Goal: Task Accomplishment & Management: Use online tool/utility

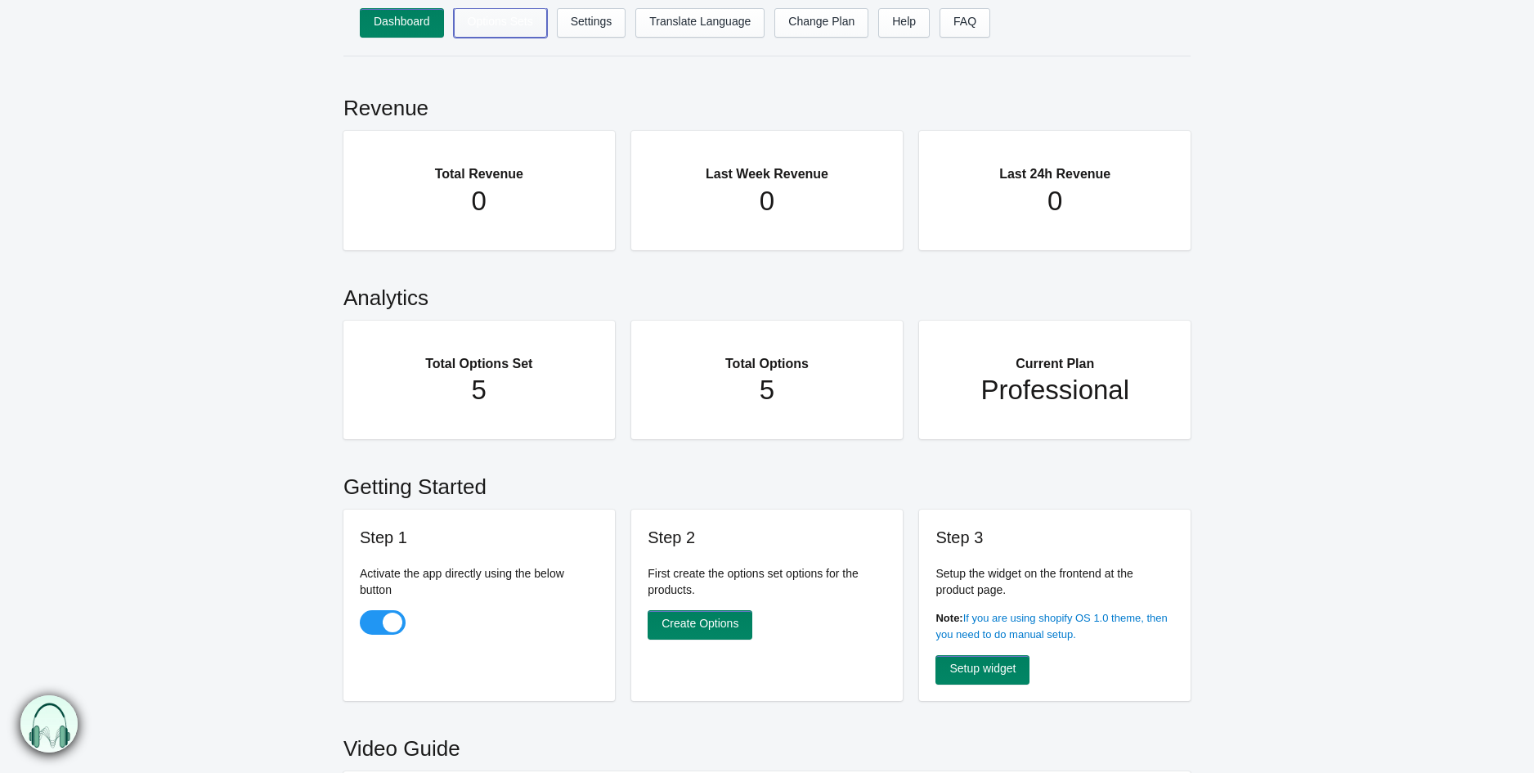
click at [500, 26] on link "Options Sets" at bounding box center [500, 22] width 93 height 29
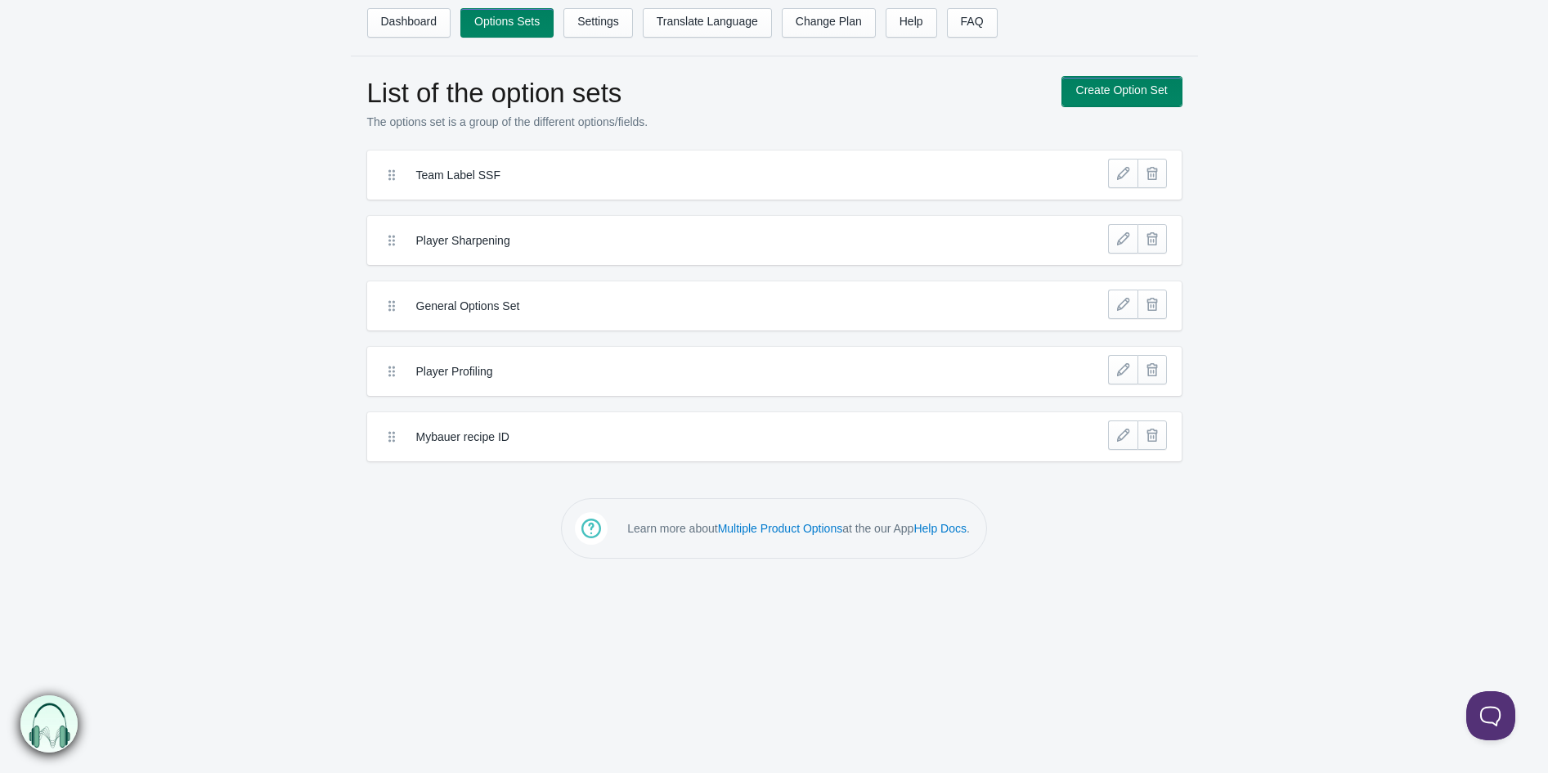
click at [1096, 91] on link "Create Option Set" at bounding box center [1121, 91] width 119 height 29
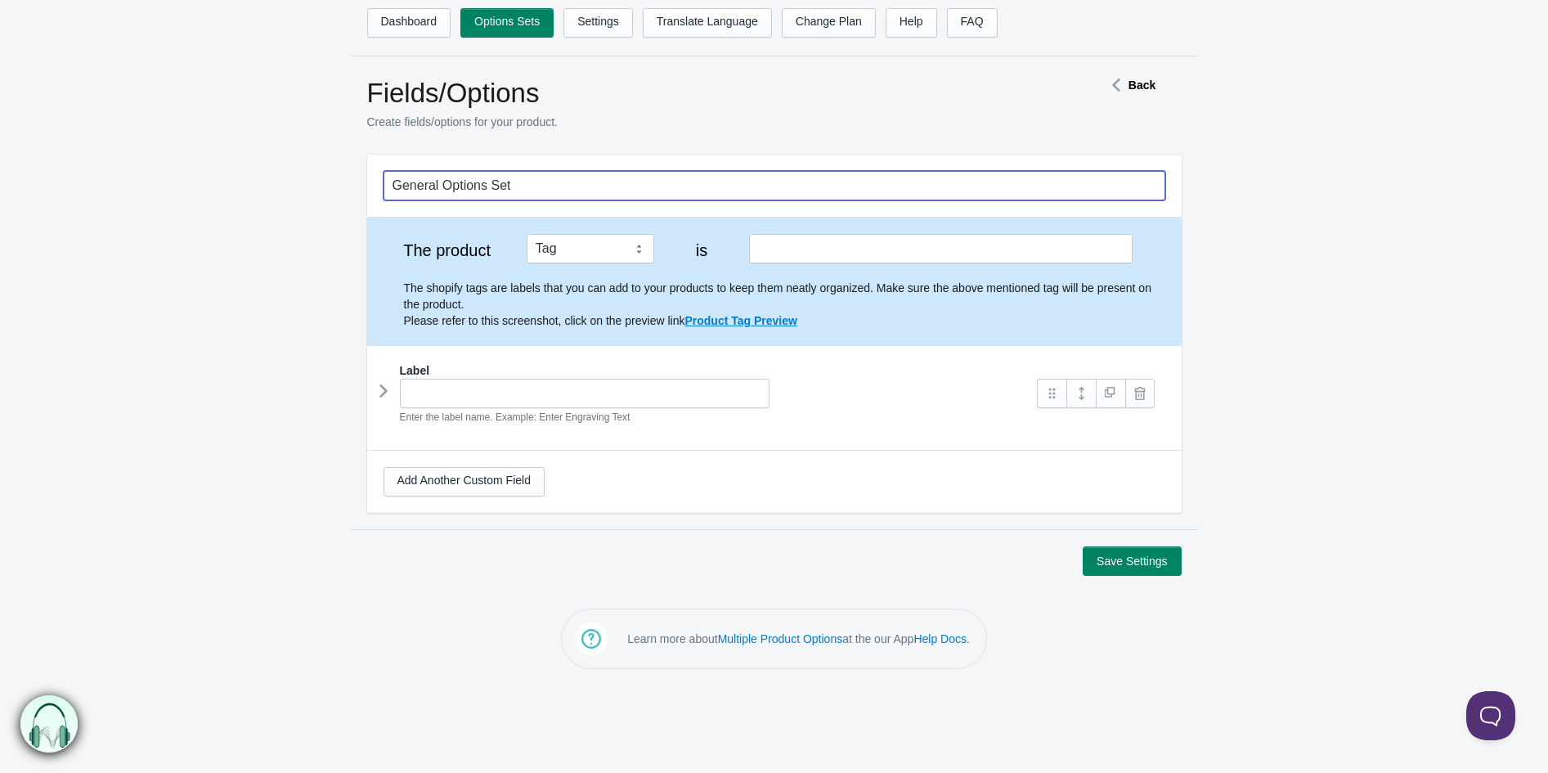
click at [502, 182] on input "General Options Set" at bounding box center [774, 185] width 782 height 29
type input "Team Label Falcons"
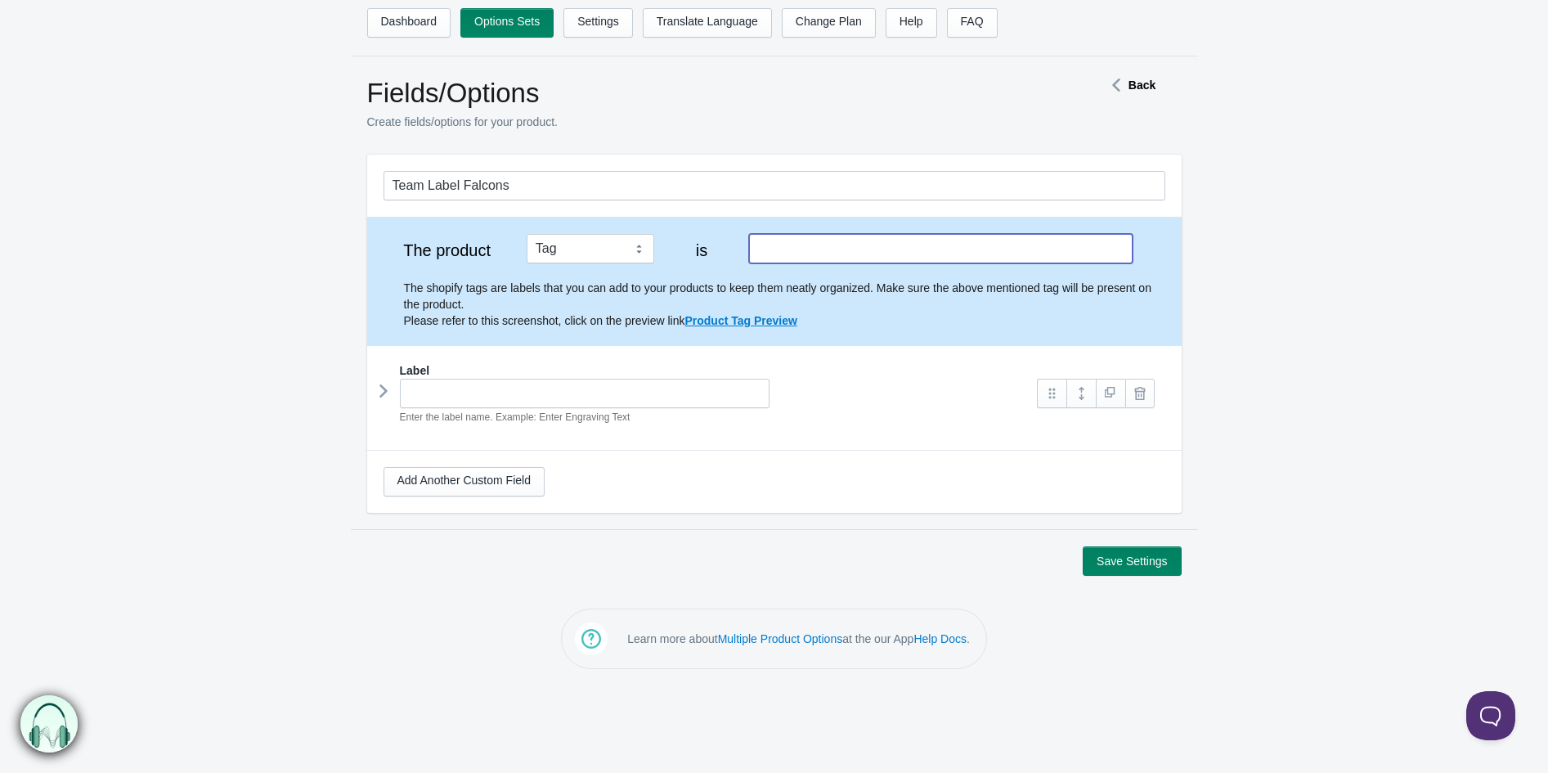
click at [782, 244] on input "text" at bounding box center [940, 248] width 383 height 29
type input "Falconslabel"
click at [468, 486] on link "Add Another Custom Field" at bounding box center [463, 481] width 161 height 29
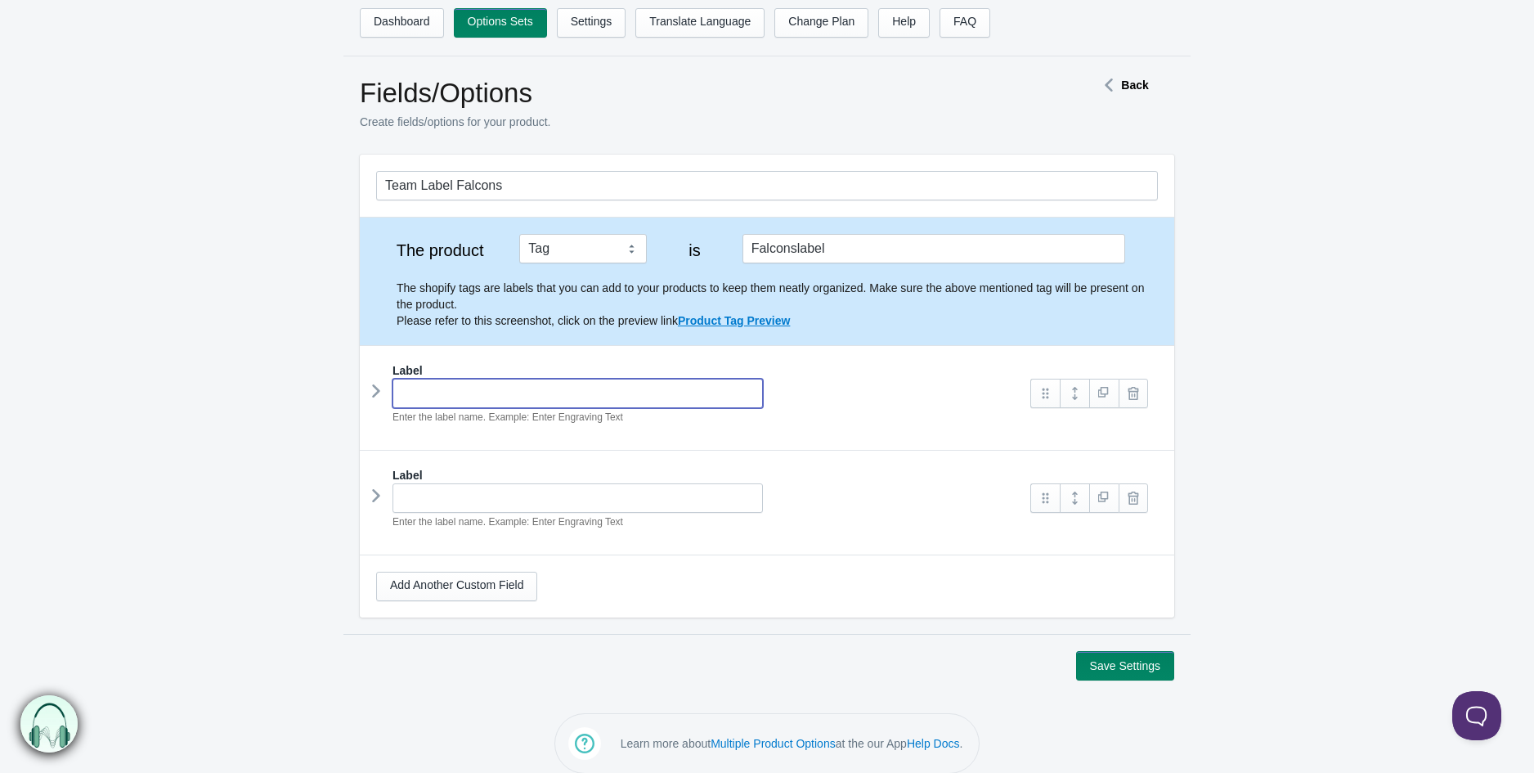
click at [510, 397] on input "text" at bounding box center [577, 393] width 370 height 29
click at [521, 389] on input "text" at bounding box center [577, 393] width 370 height 29
click at [536, 392] on input "Nummer på tr" at bounding box center [577, 393] width 370 height 29
paste input "øjen"
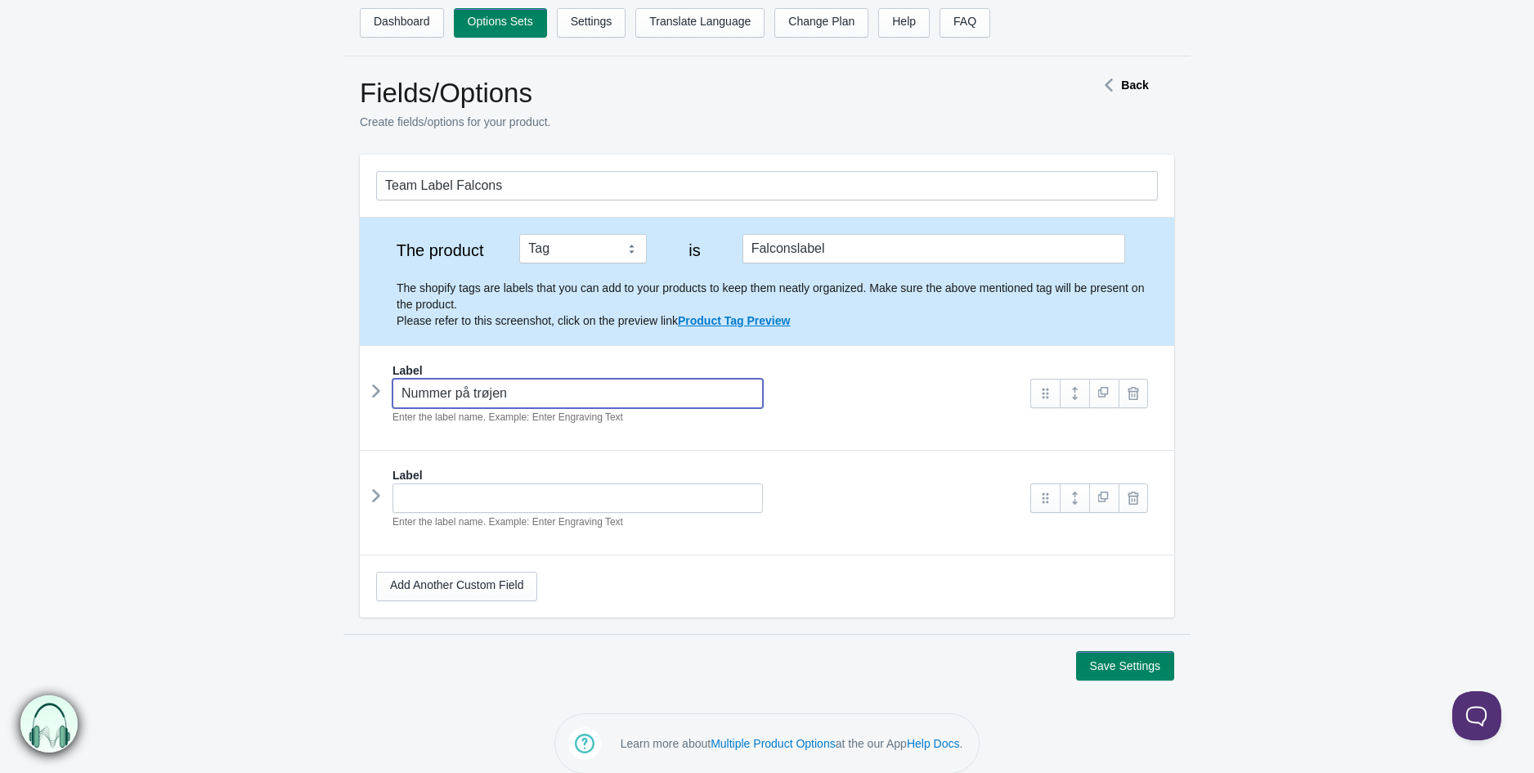
type input "Nummer på trøjen"
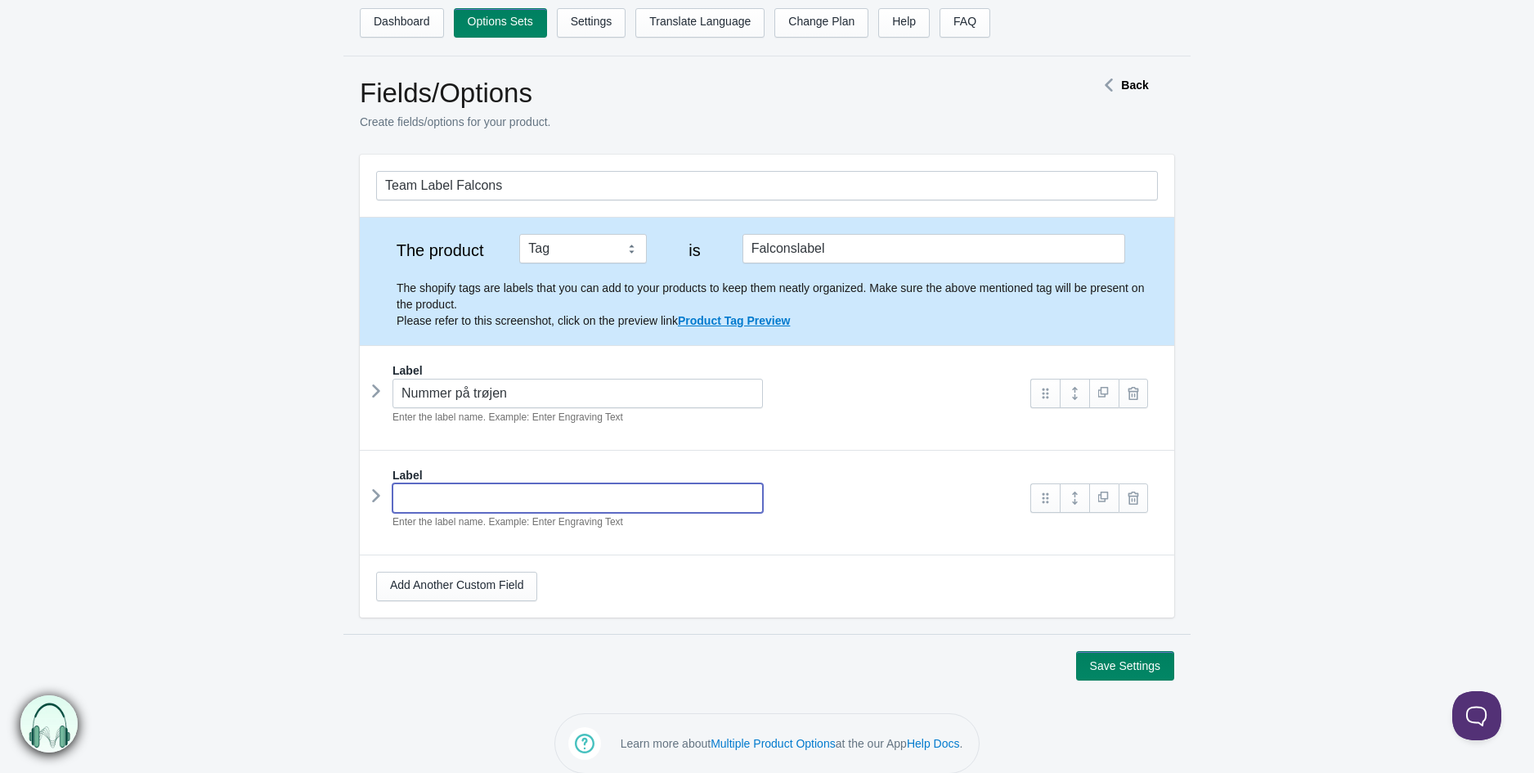
click at [469, 508] on input "text" at bounding box center [577, 497] width 370 height 29
type input "I"
paste input "trøjen"
type input "Initialer på trøjen"
click at [1154, 670] on button "Save Settings" at bounding box center [1125, 665] width 98 height 29
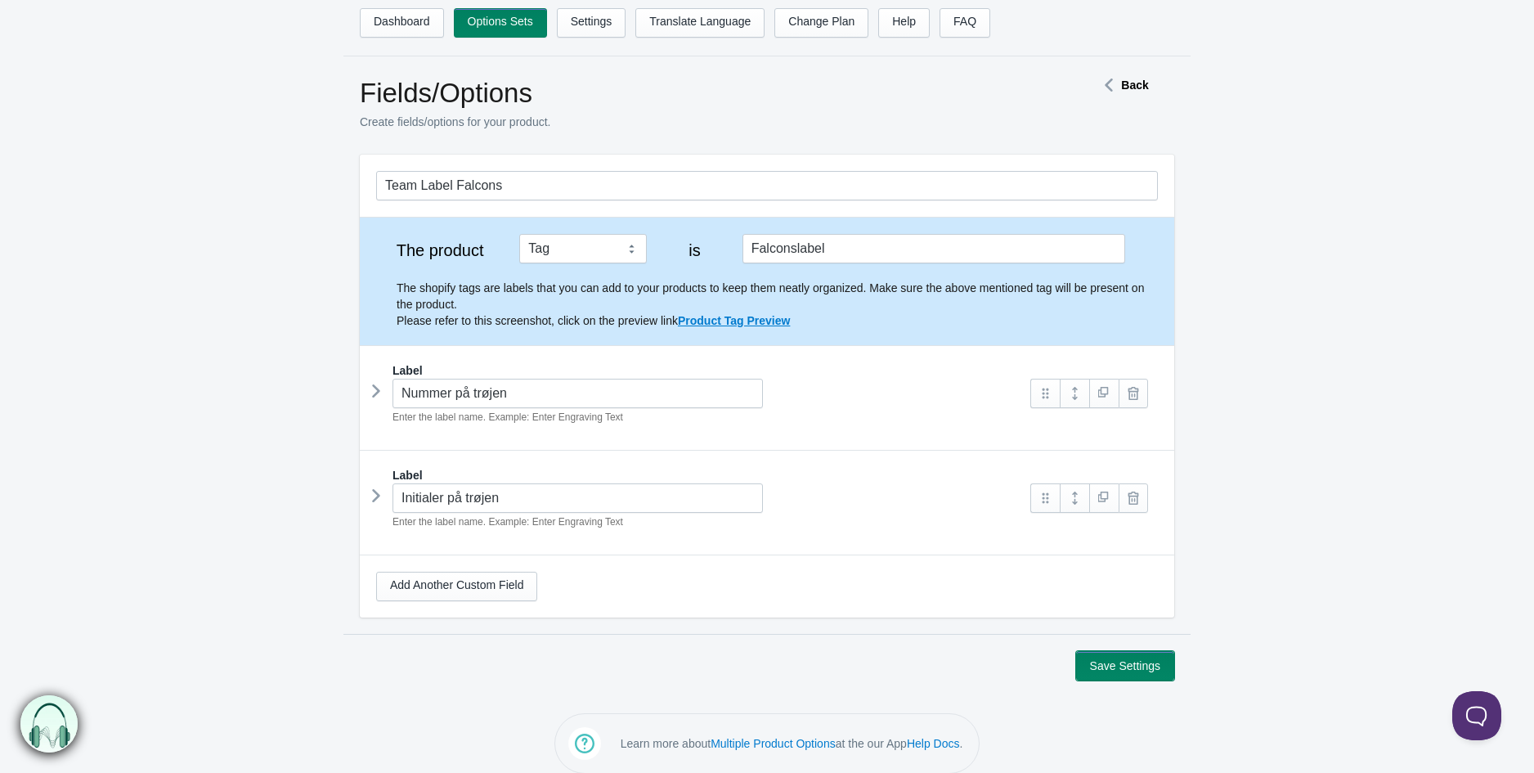
click at [1154, 671] on button "Save Settings" at bounding box center [1125, 665] width 98 height 29
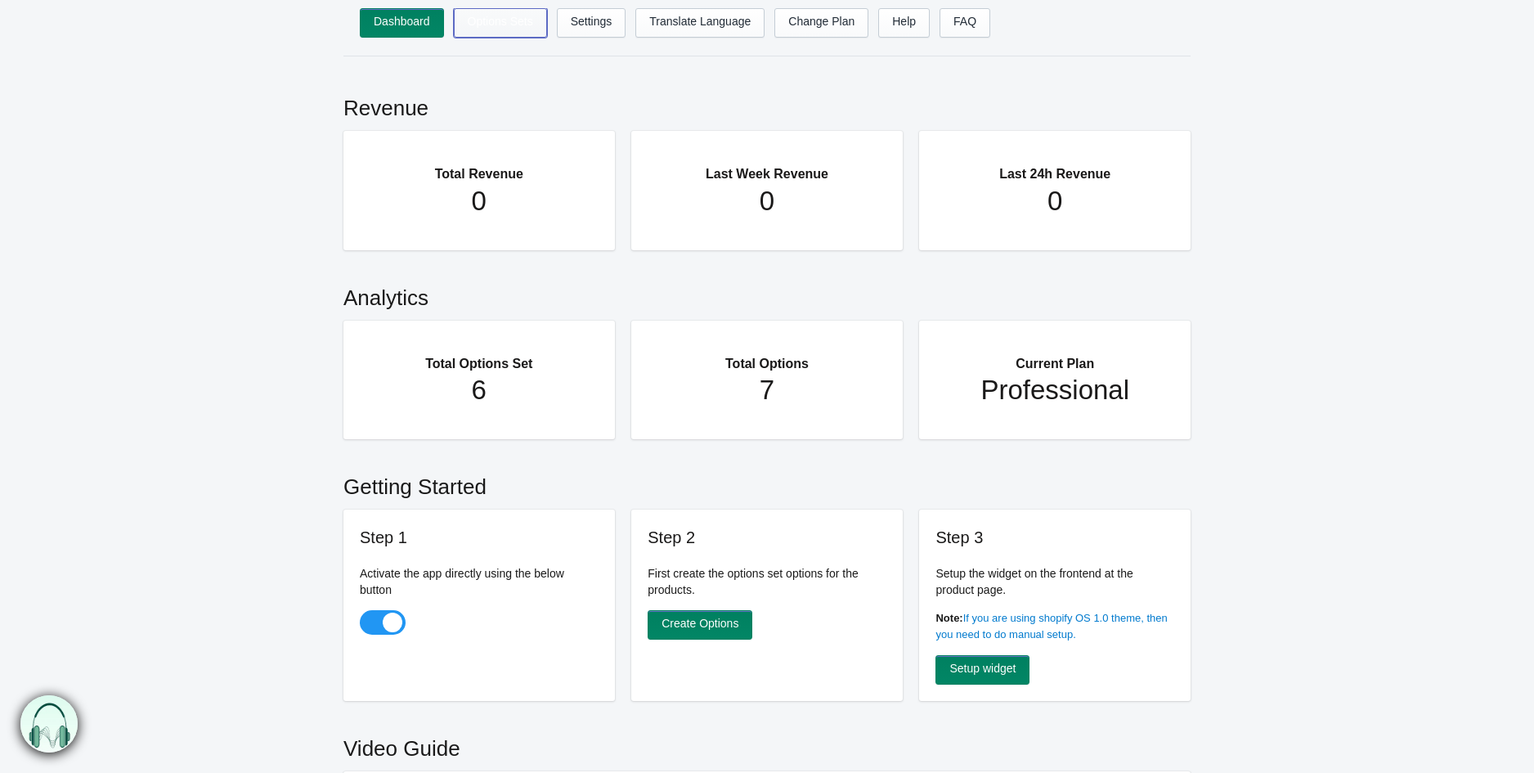
click at [473, 34] on link "Options Sets" at bounding box center [500, 22] width 93 height 29
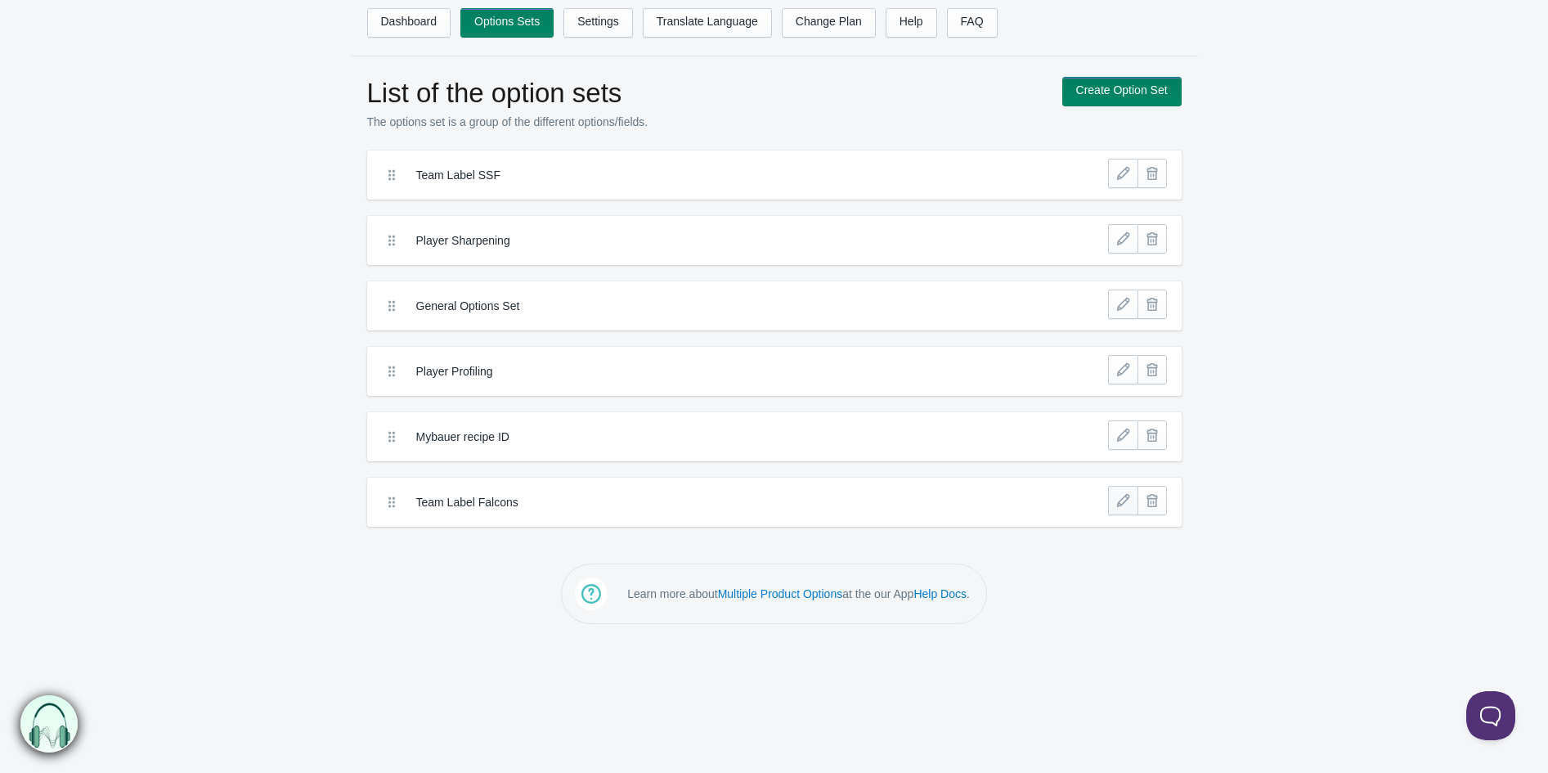
click at [1122, 504] on link at bounding box center [1122, 500] width 29 height 29
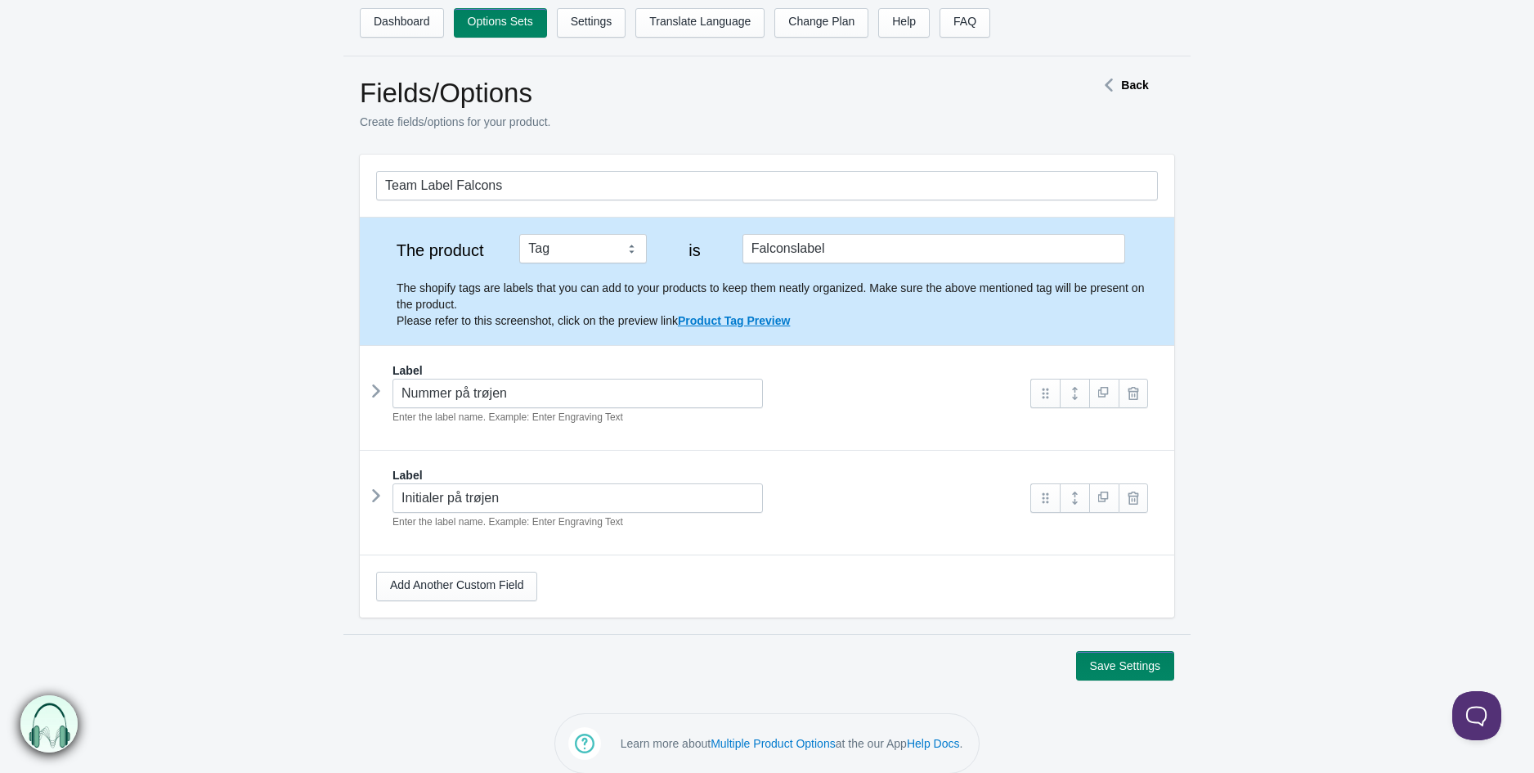
click at [376, 395] on icon at bounding box center [376, 391] width 0 height 25
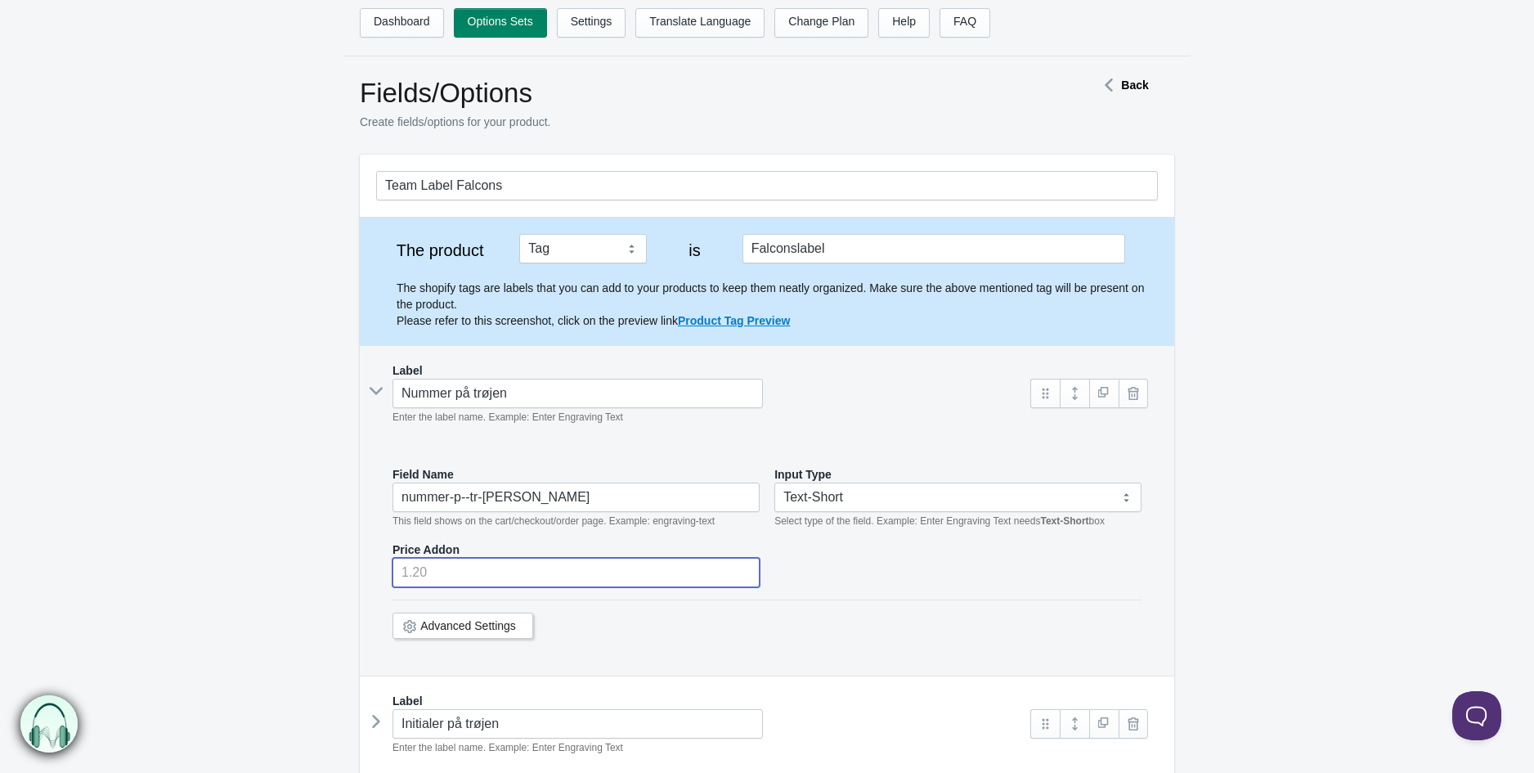
click at [478, 575] on input "number" at bounding box center [575, 572] width 367 height 29
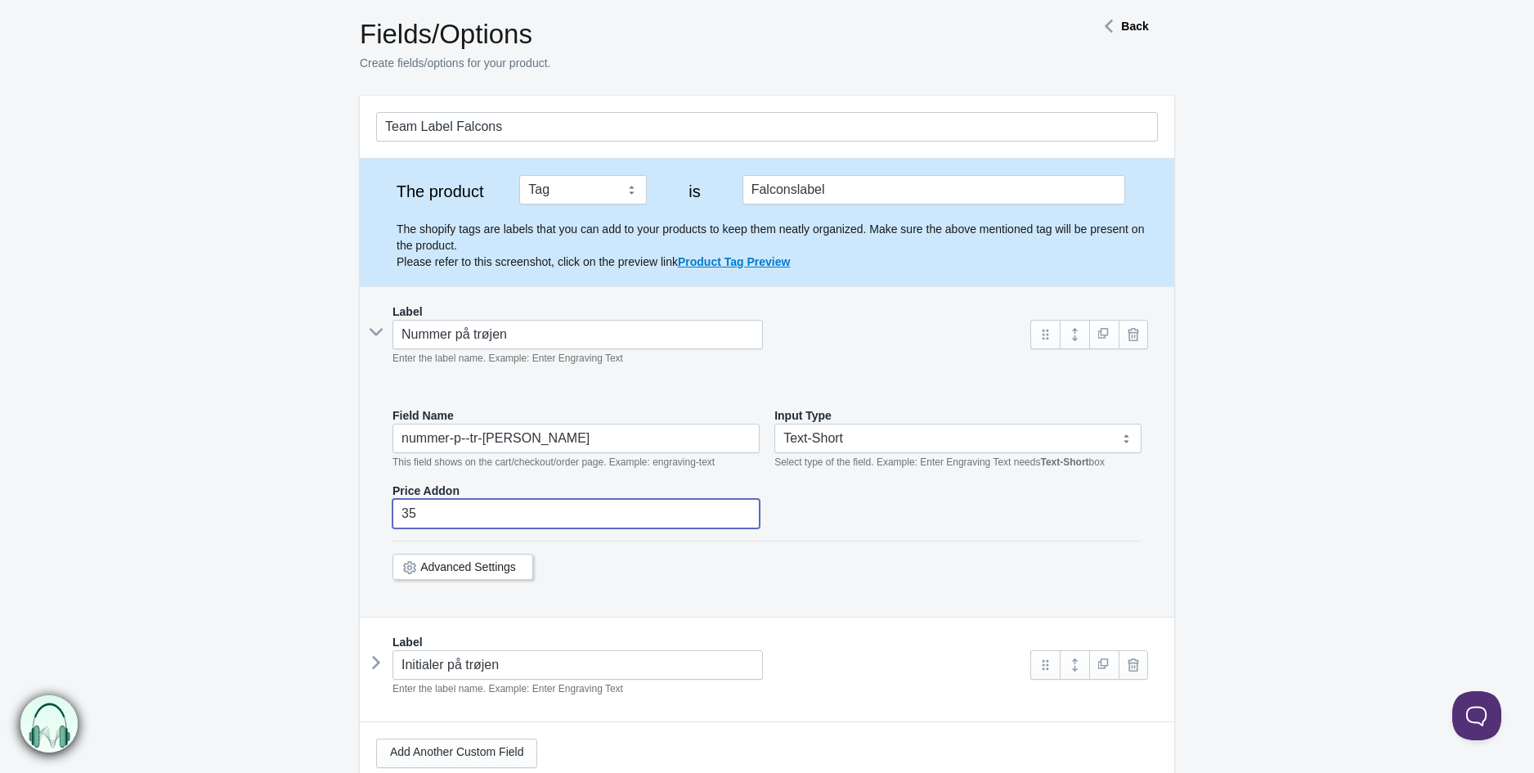
scroll to position [91, 0]
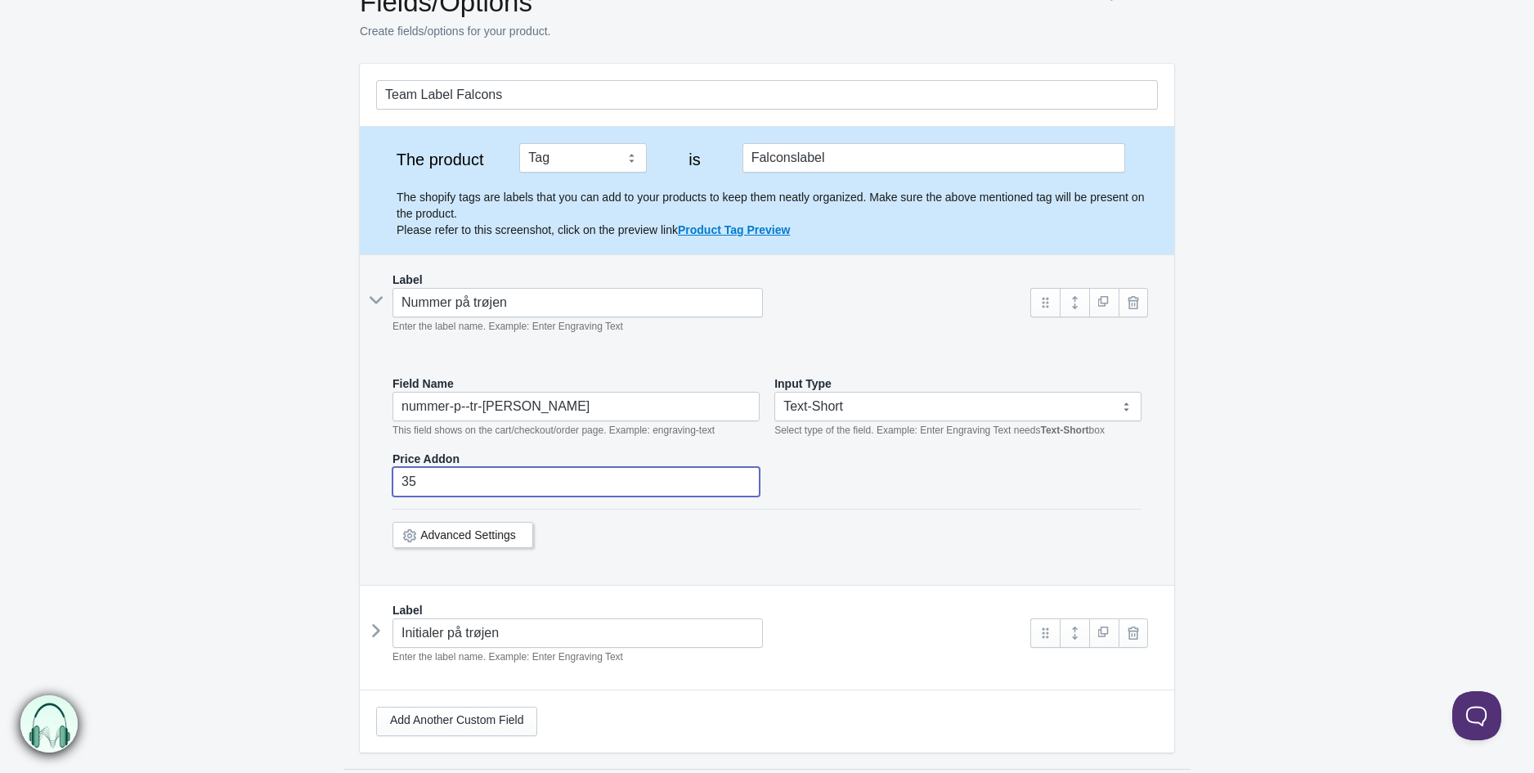
click at [376, 632] on icon at bounding box center [376, 630] width 0 height 25
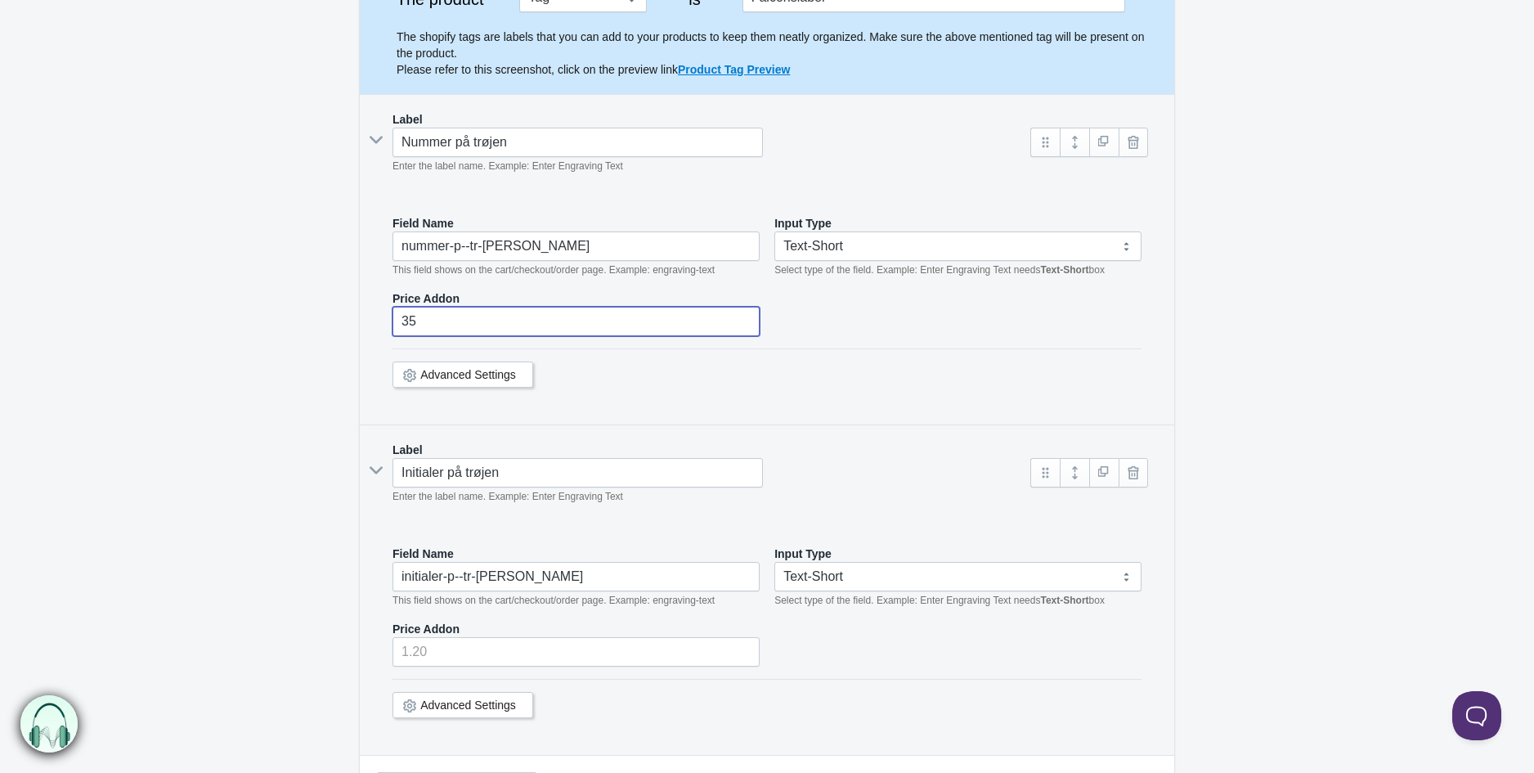
scroll to position [272, 0]
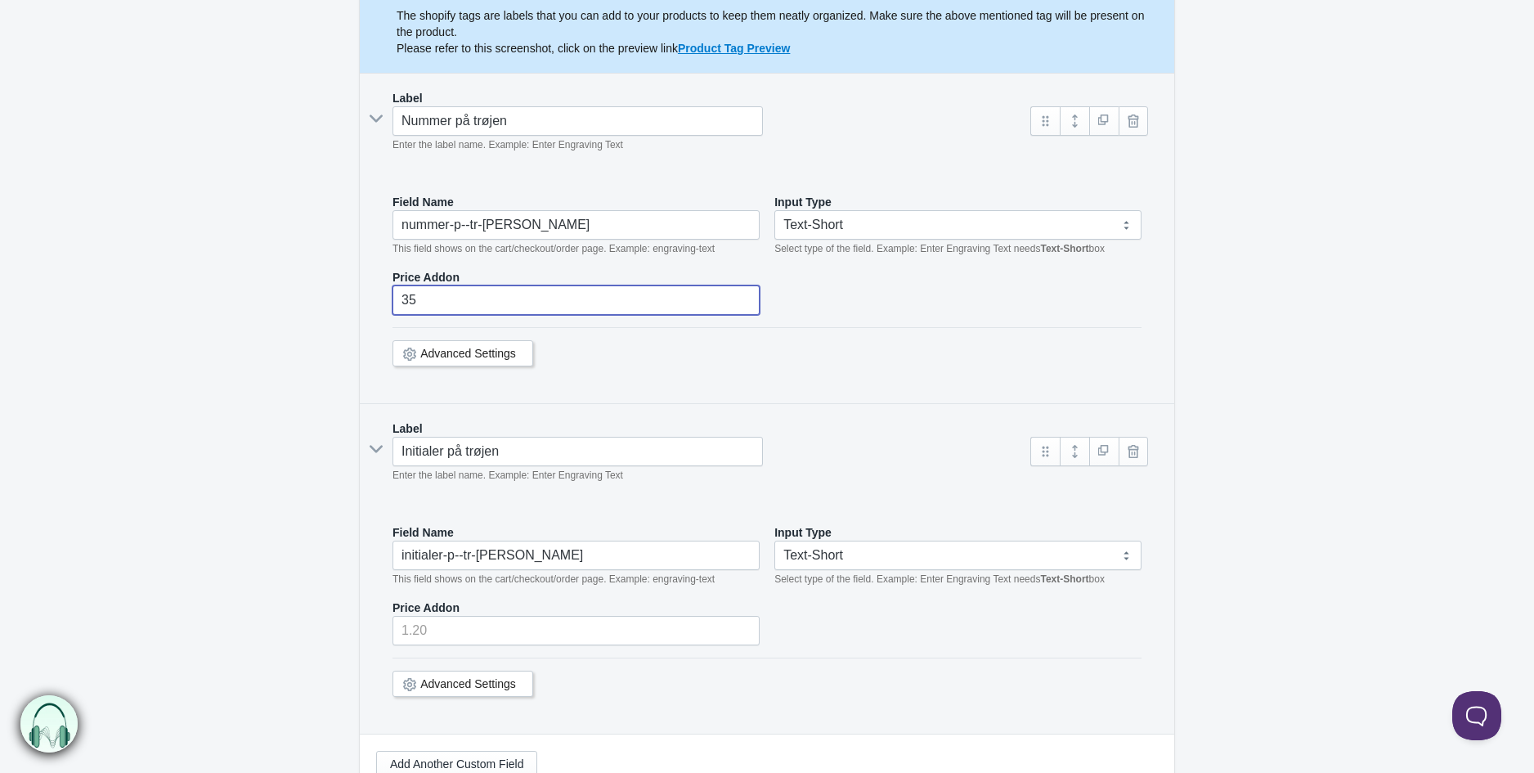
type input "35"
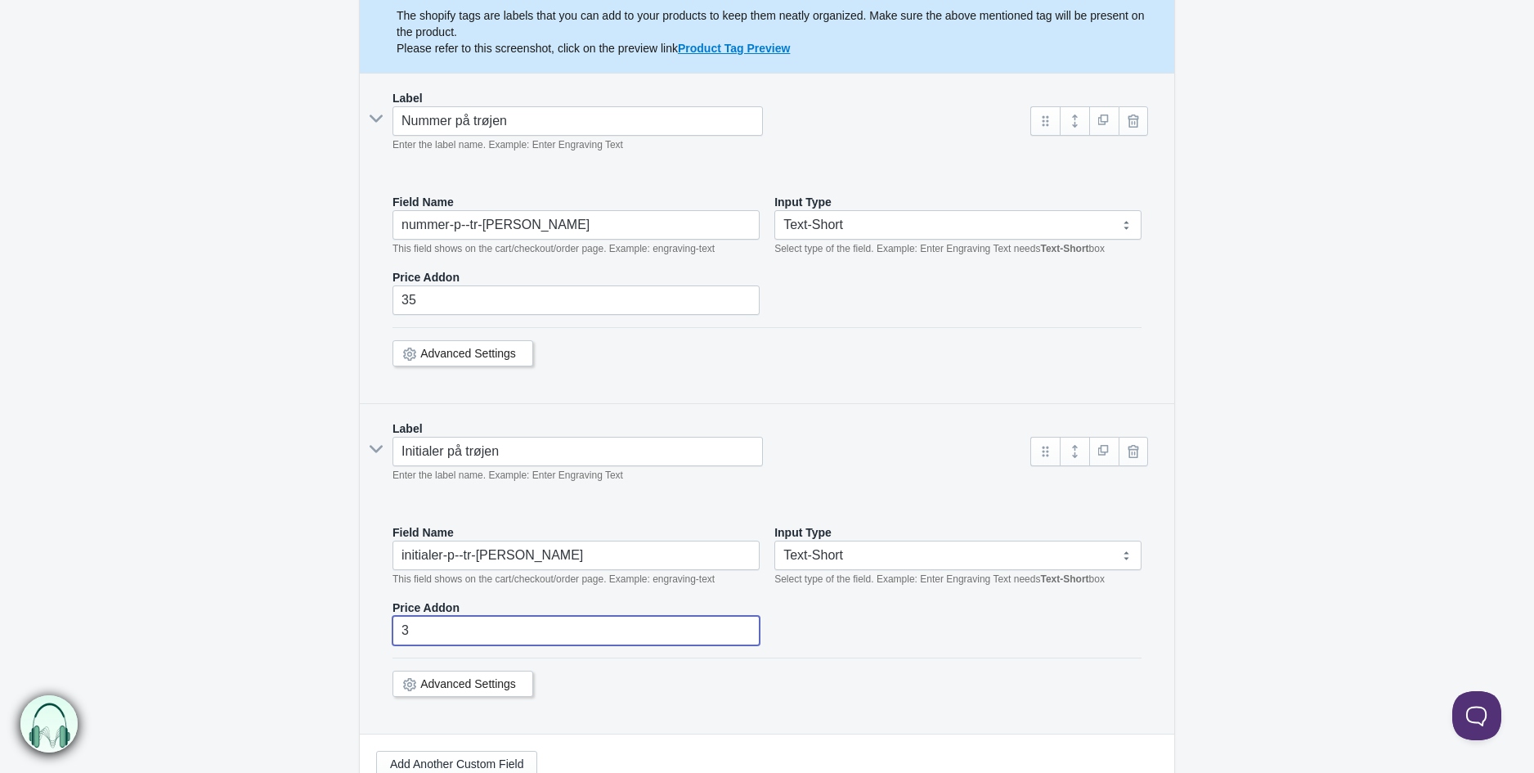
click at [461, 632] on input "3" at bounding box center [575, 630] width 367 height 29
type input "35"
click at [481, 227] on input "nummer-p--tr-jen" at bounding box center [575, 224] width 367 height 29
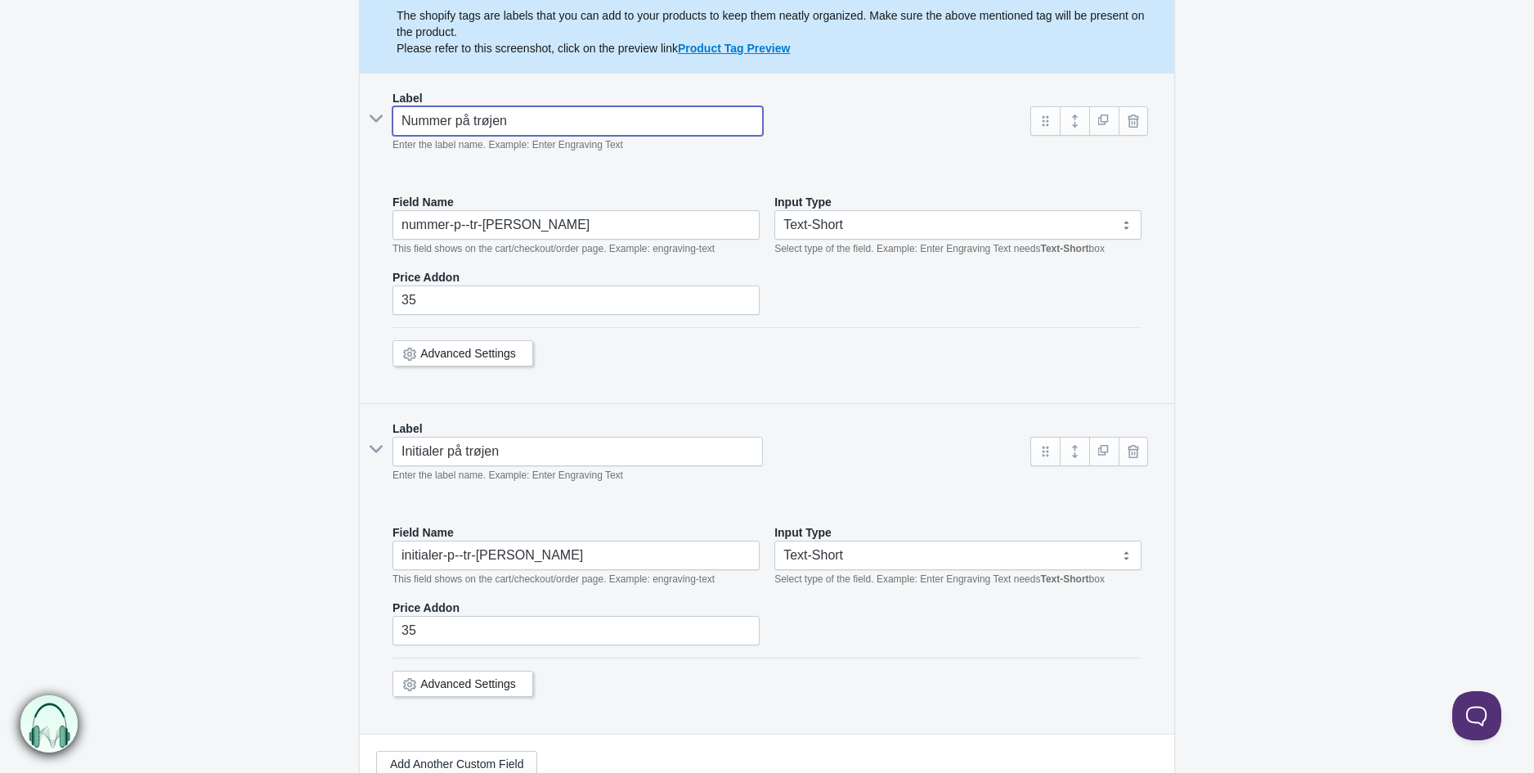
drag, startPoint x: 534, startPoint y: 121, endPoint x: 384, endPoint y: 109, distance: 150.1
click at [384, 109] on div "Nummer på trøjen Enter the label name. Example: Enter Engraving Text" at bounding box center [695, 129] width 639 height 47
click at [460, 231] on input "nummer-p--tr-jen" at bounding box center [575, 224] width 367 height 29
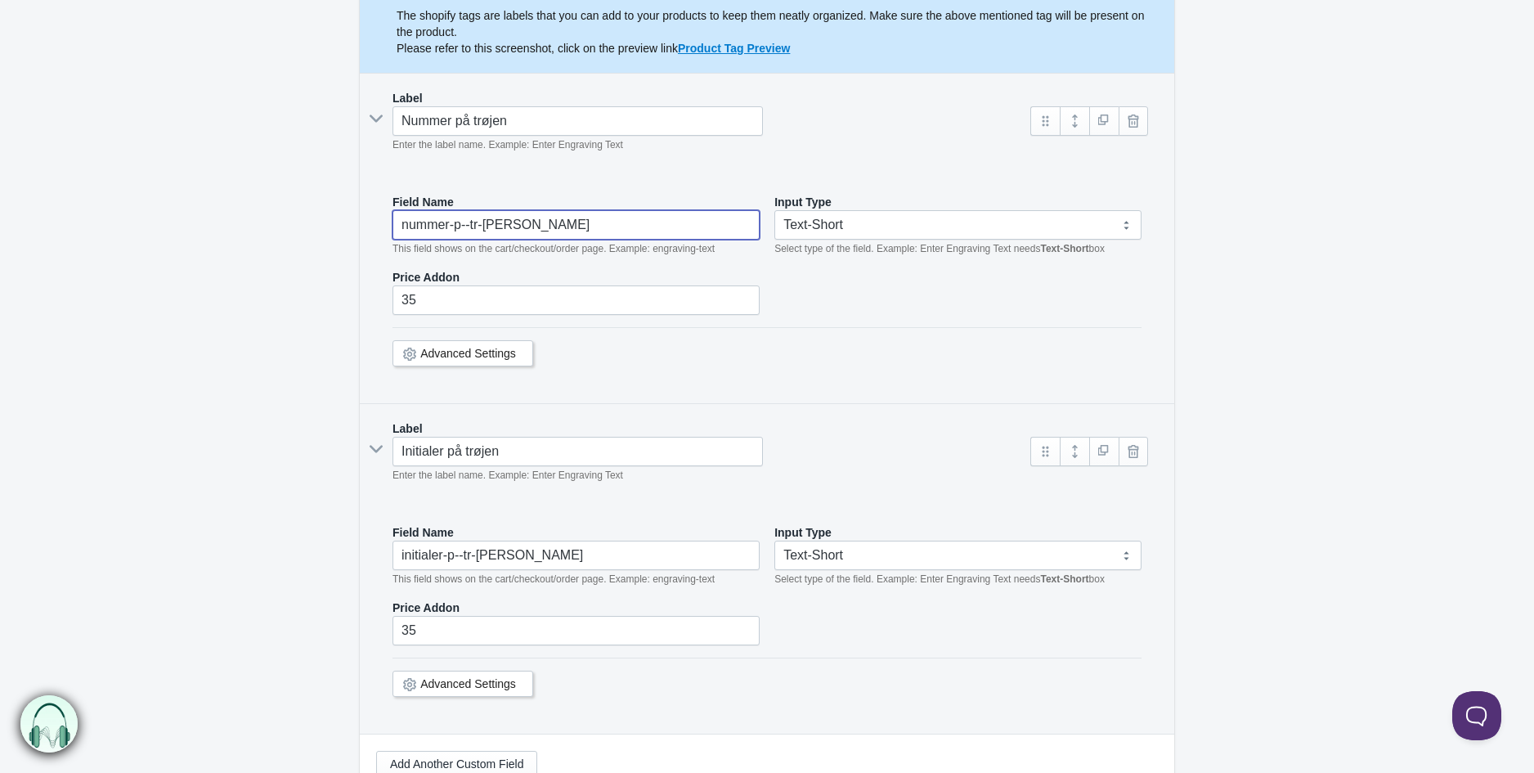
paste input "Nummer på trø"
type input "Nummer på trøjen"
drag, startPoint x: 540, startPoint y: 448, endPoint x: 370, endPoint y: 445, distance: 169.3
click at [376, 445] on div "Initialer på trøjen Enter the label name. Example: Enter Engraving Text" at bounding box center [695, 460] width 639 height 47
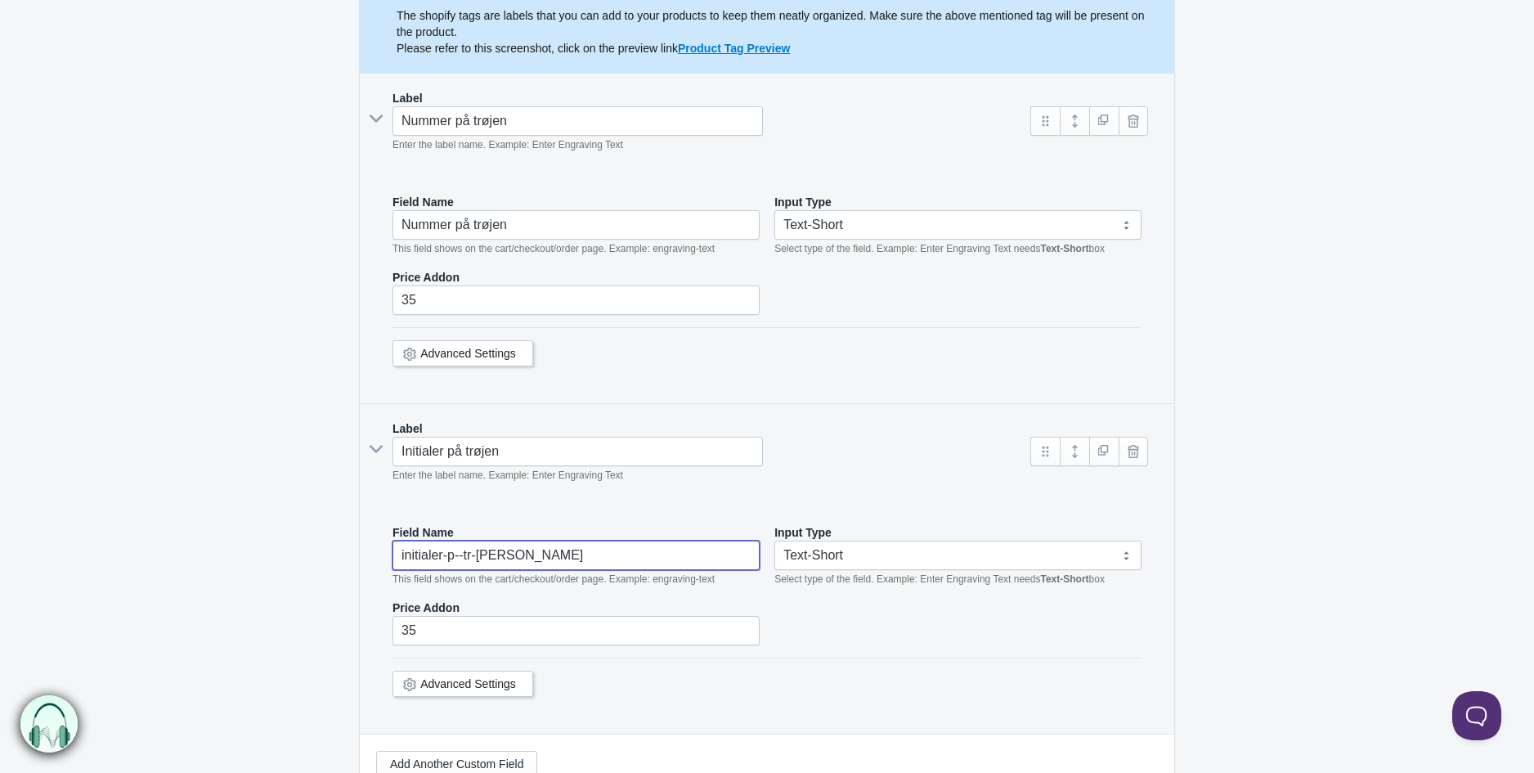
click at [459, 563] on input "initialer-p--tr-jen" at bounding box center [575, 554] width 367 height 29
paste input "Initialer på trøjen"
click at [459, 563] on input "initialer-pInitialer på trøjen--tr-jen" at bounding box center [575, 554] width 367 height 29
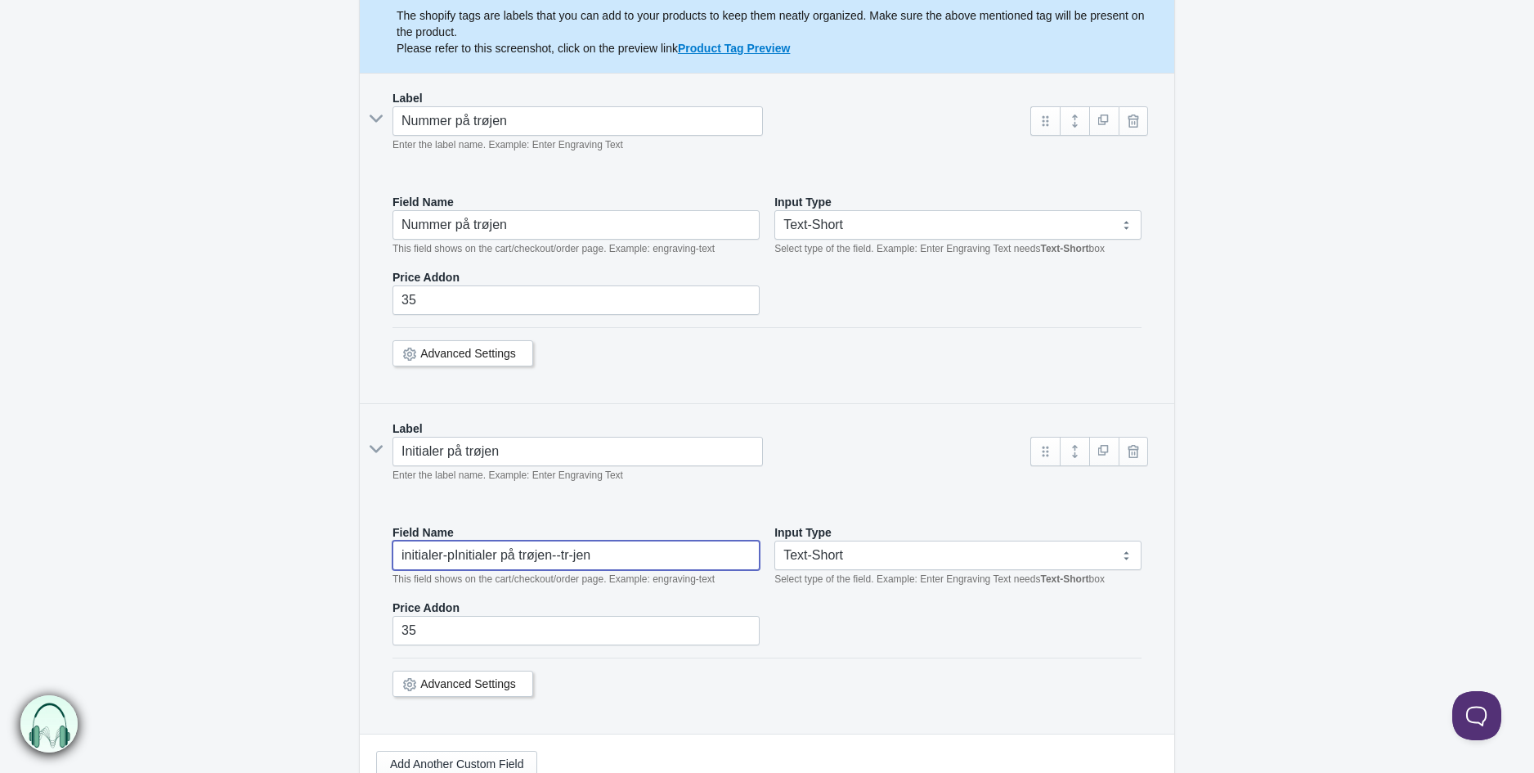
paste input "Initialer på trø"
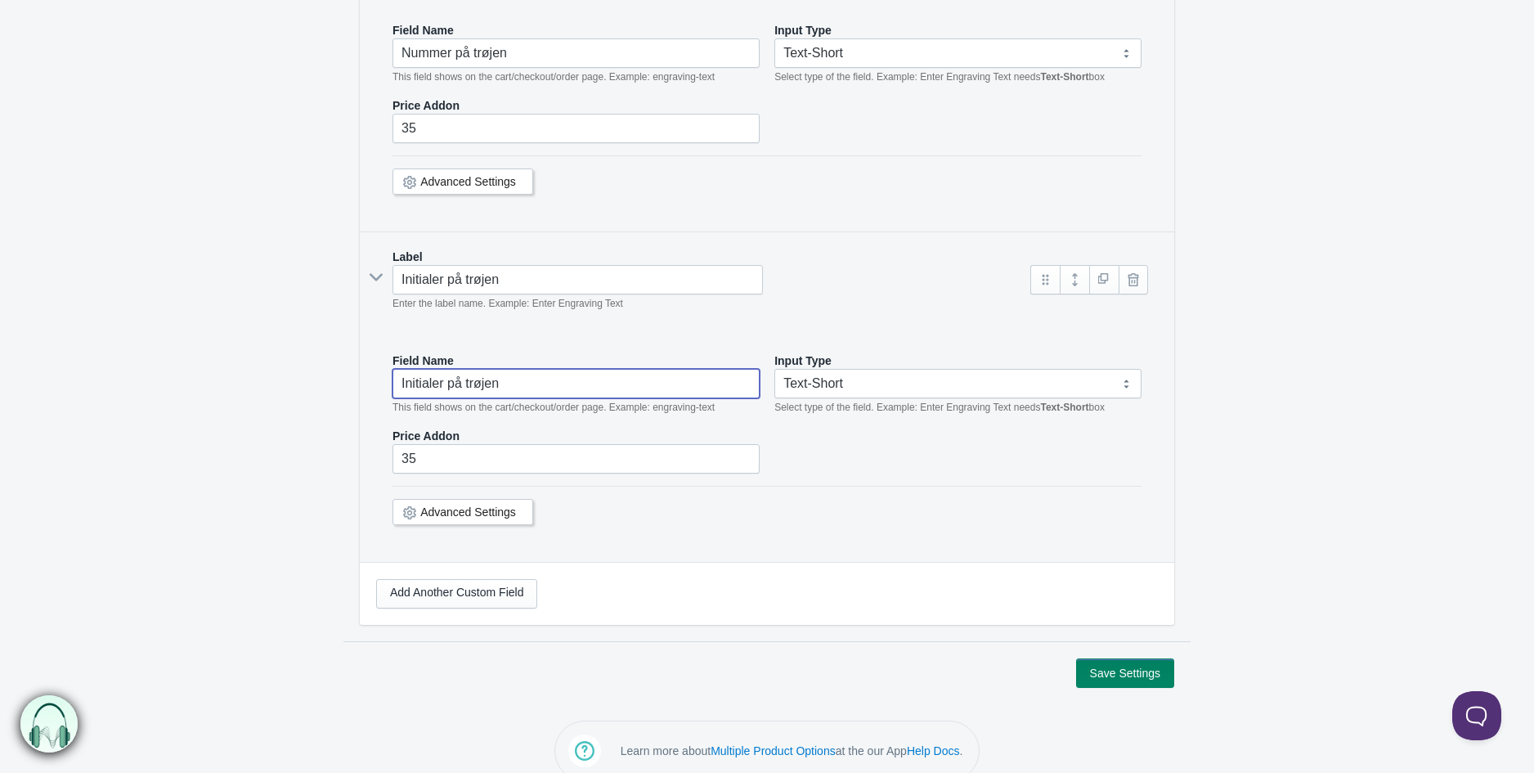
scroll to position [454, 0]
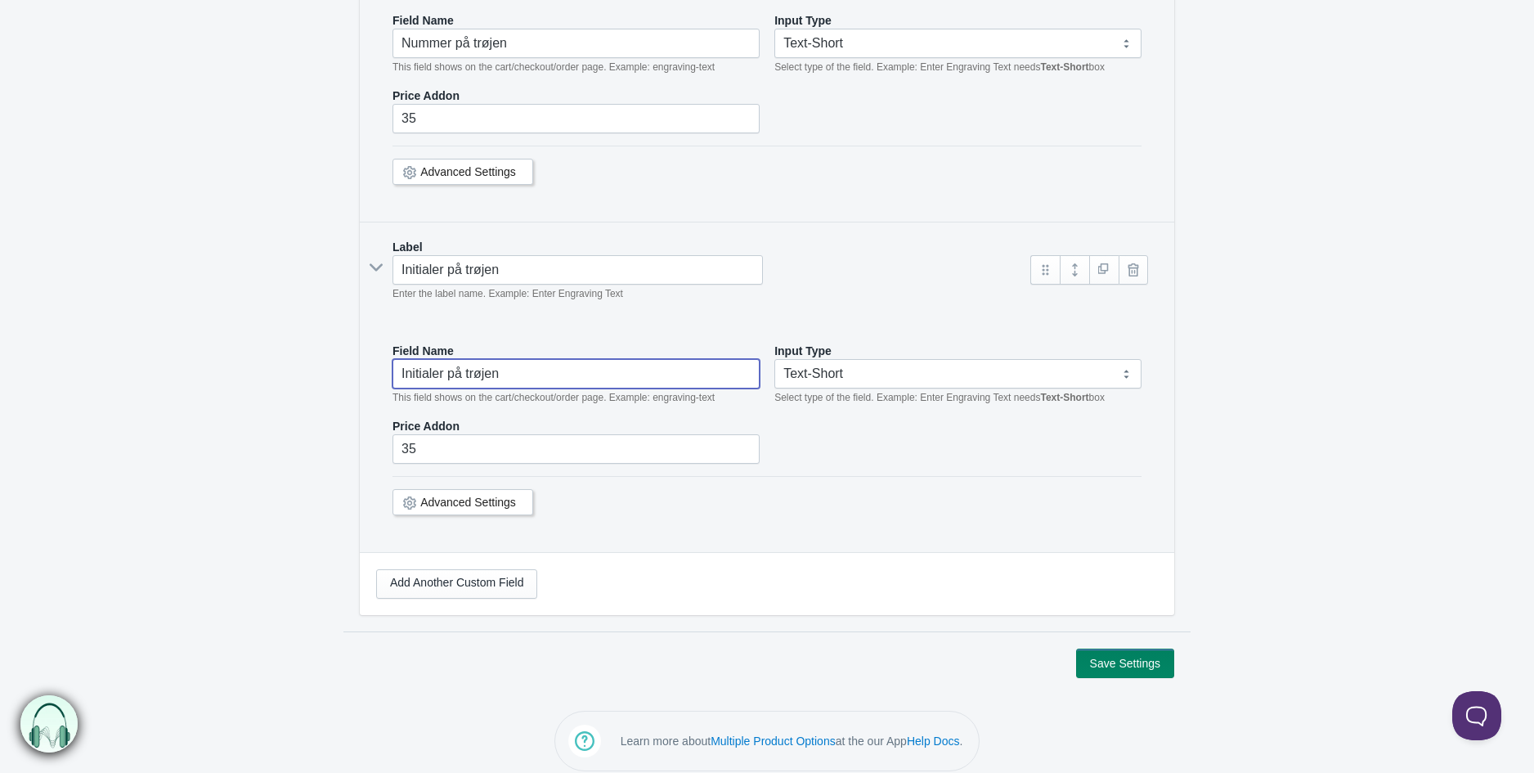
type input "Initialer på trøjen"
click at [1135, 663] on button "Save Settings" at bounding box center [1125, 662] width 98 height 29
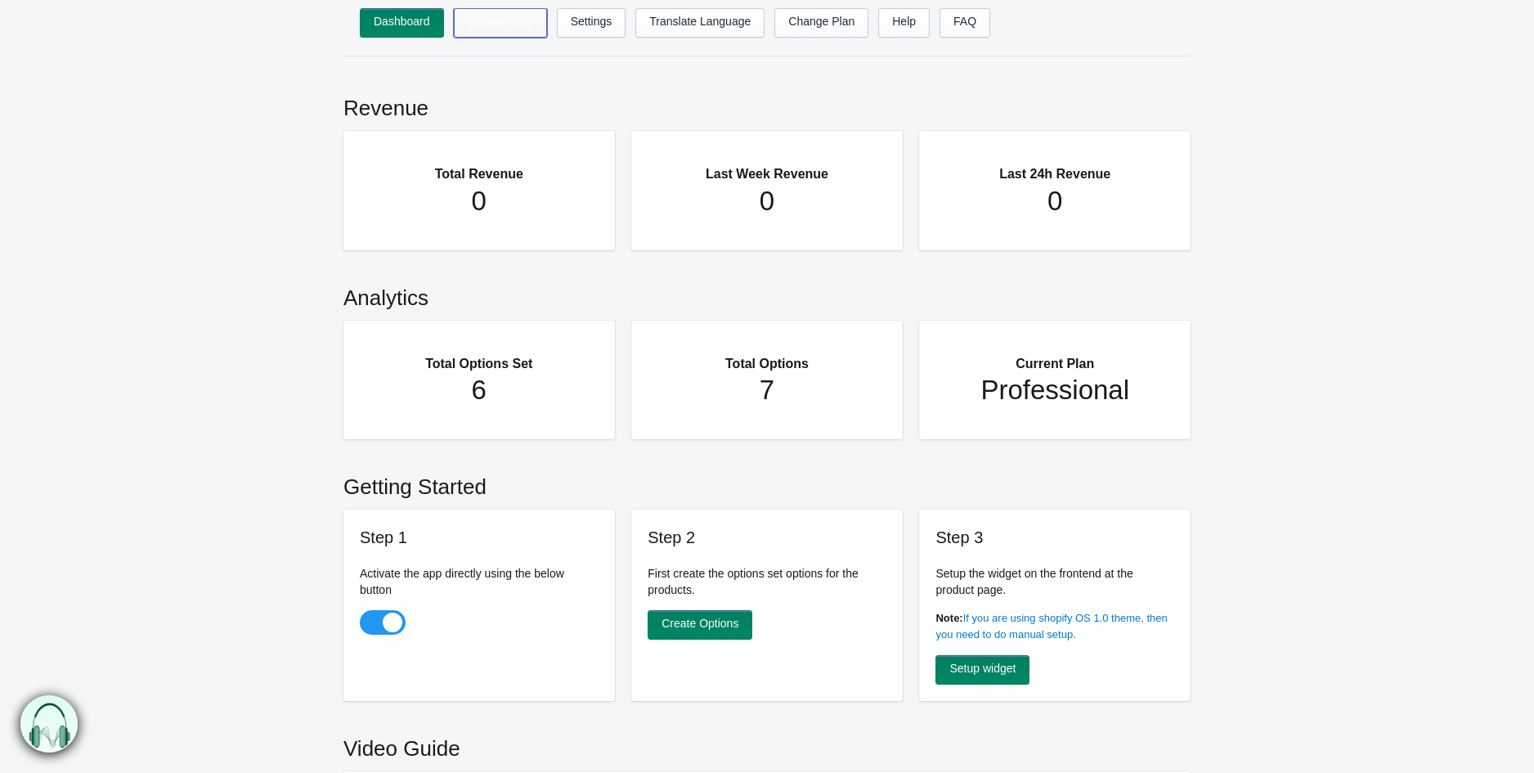
click at [494, 34] on link "Options Sets" at bounding box center [500, 22] width 93 height 29
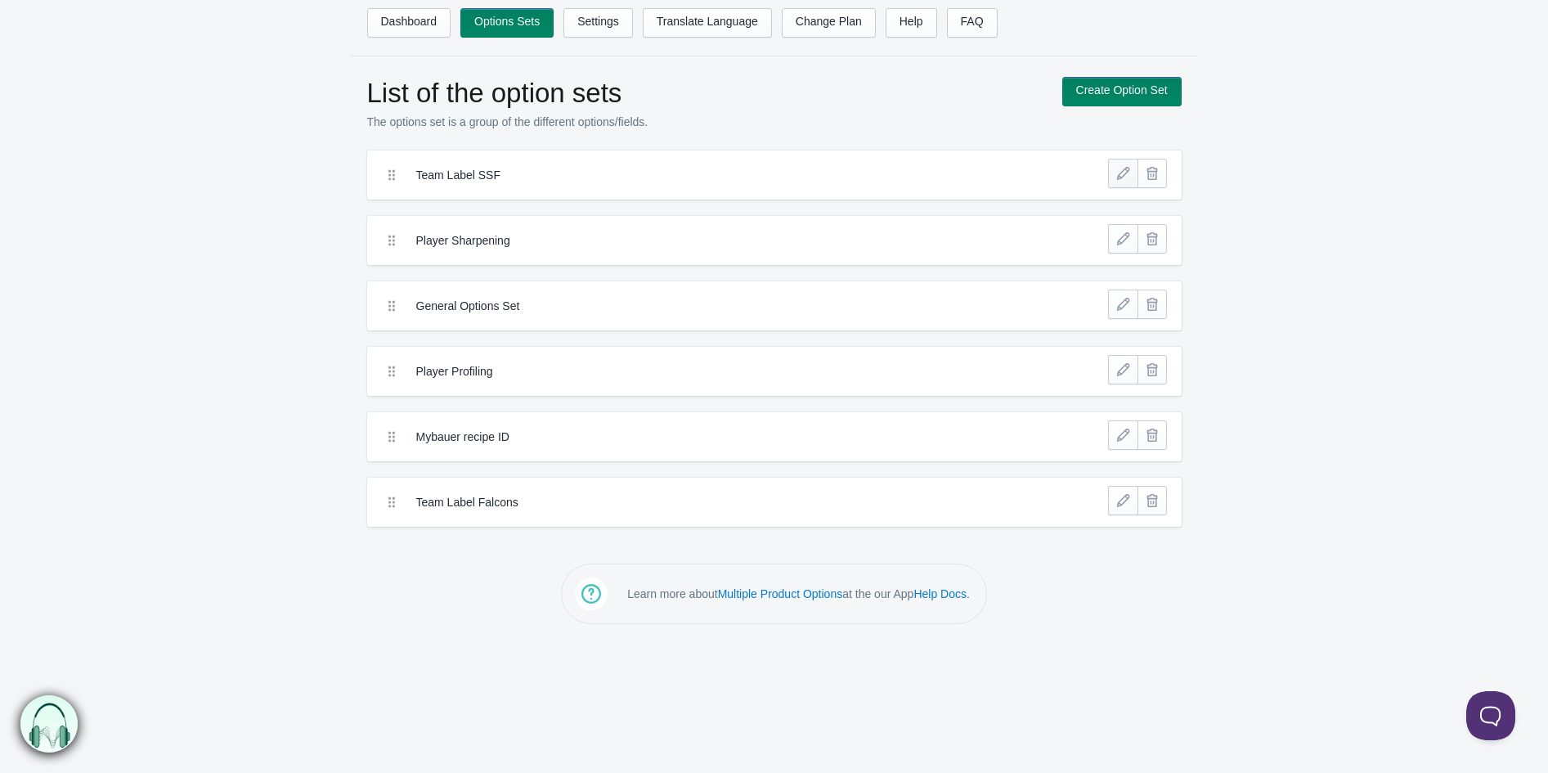
click at [1119, 176] on link at bounding box center [1122, 173] width 29 height 29
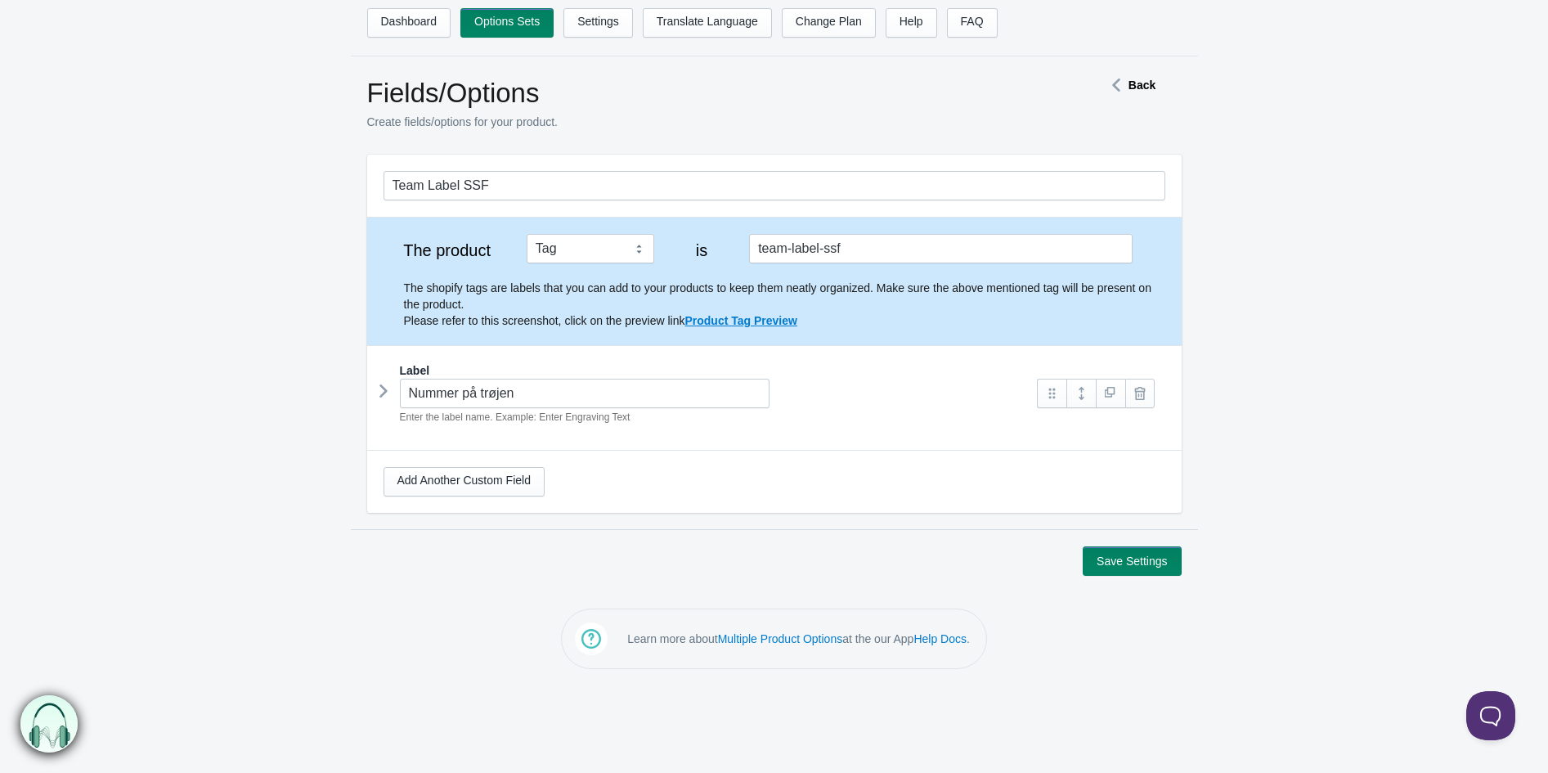
click at [383, 394] on icon at bounding box center [383, 391] width 0 height 25
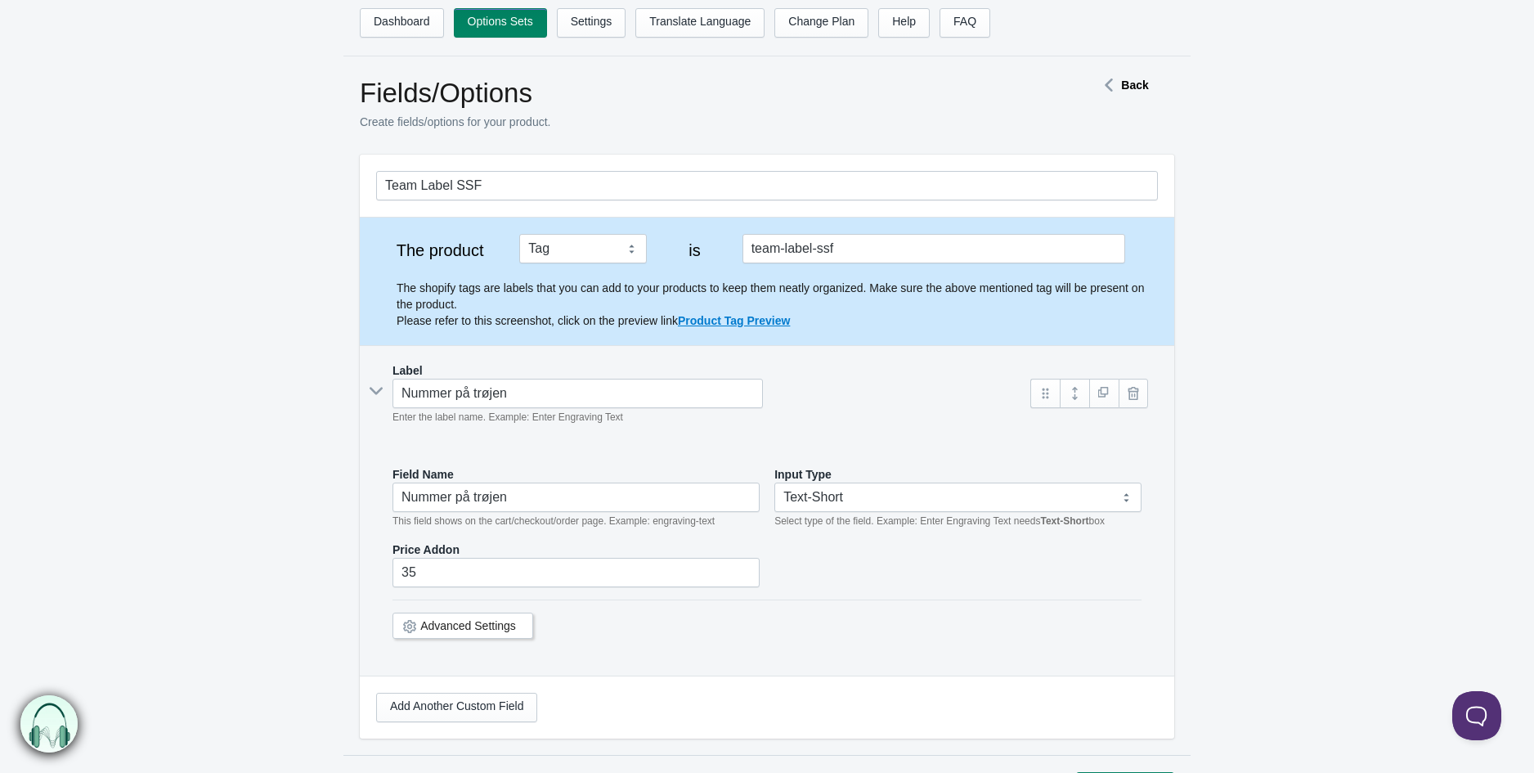
click at [385, 391] on icon at bounding box center [376, 391] width 25 height 0
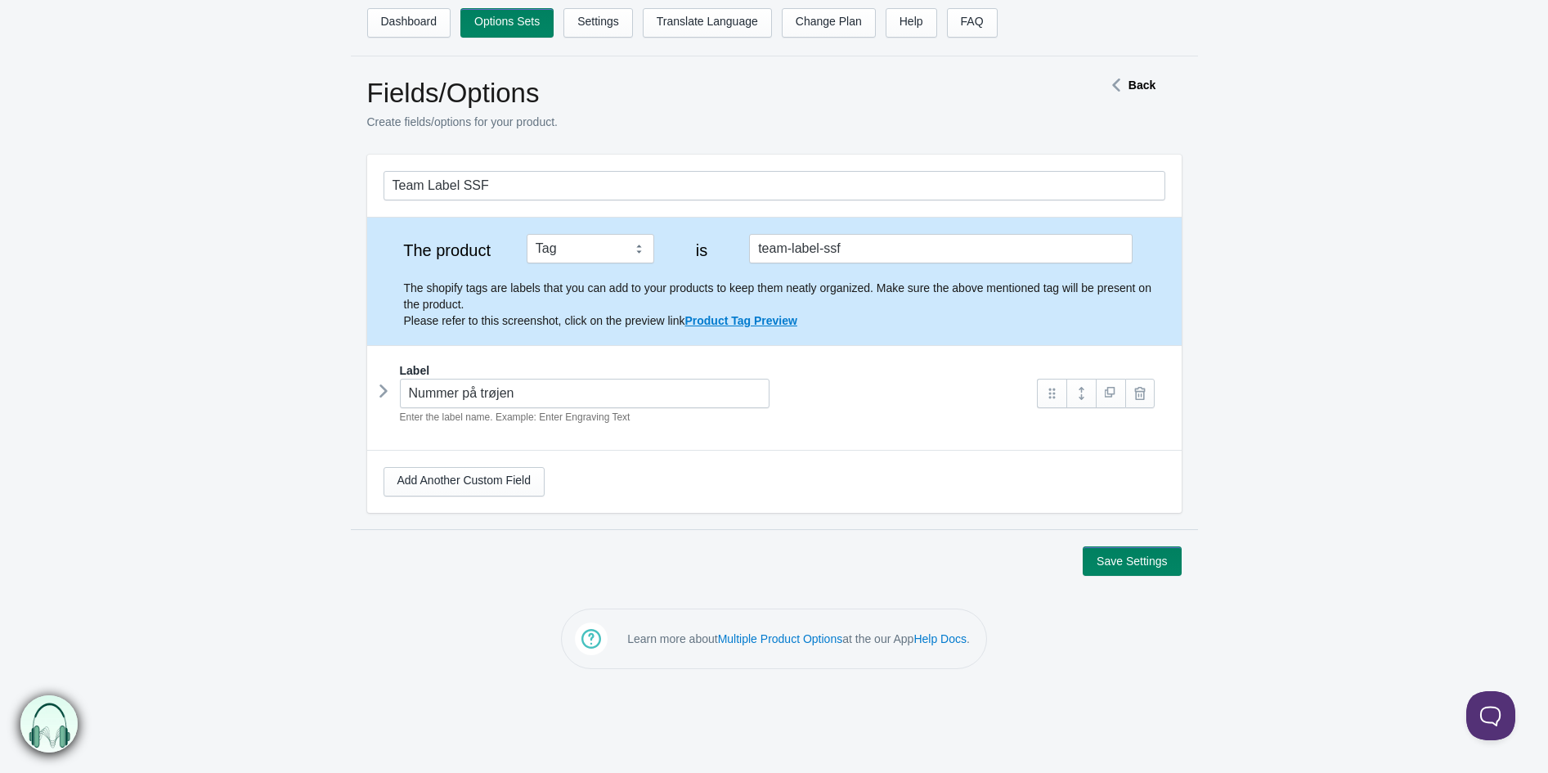
click at [383, 377] on div "Label" at bounding box center [774, 370] width 782 height 16
click at [383, 392] on icon at bounding box center [383, 391] width 0 height 25
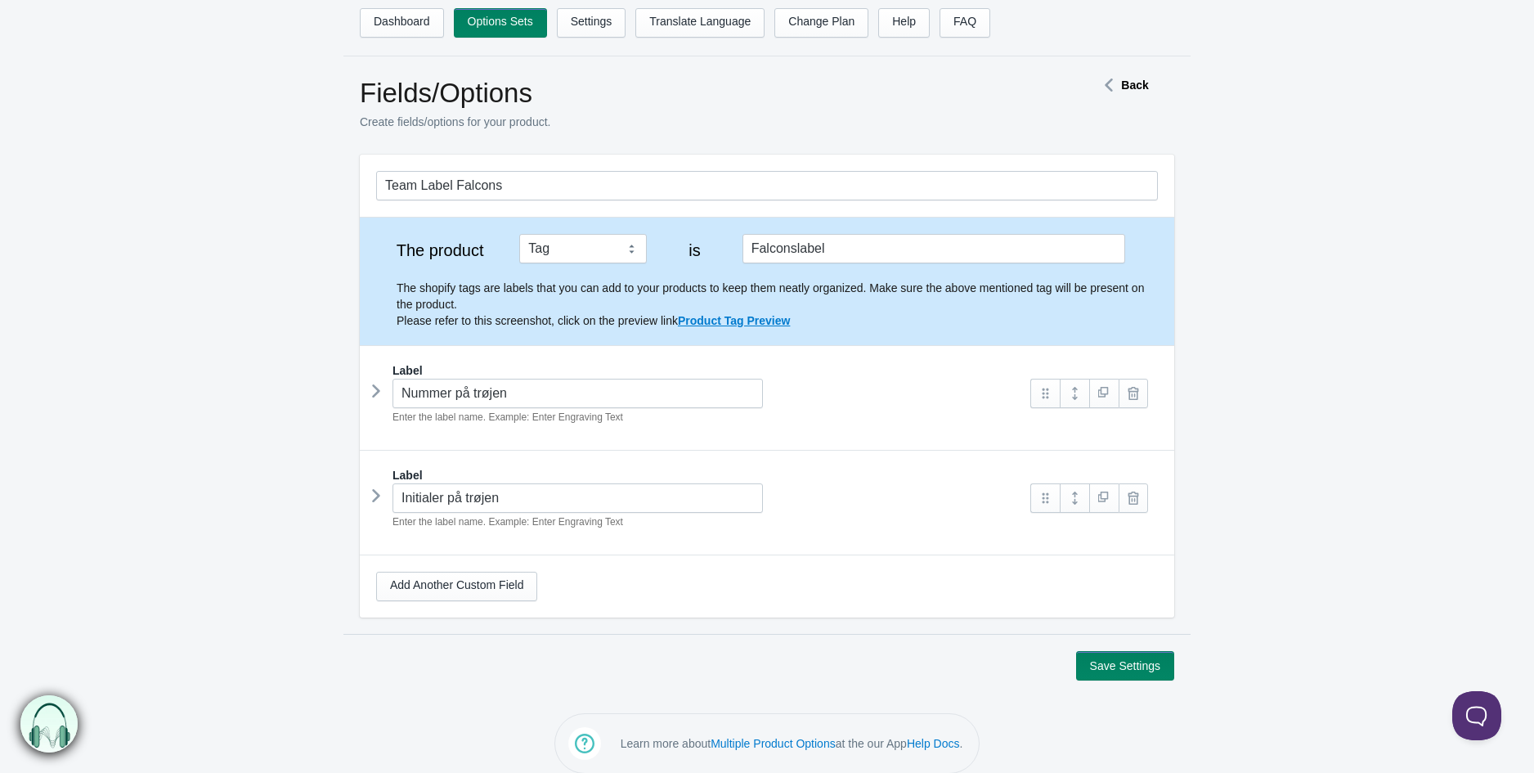
click at [376, 393] on icon at bounding box center [376, 391] width 0 height 25
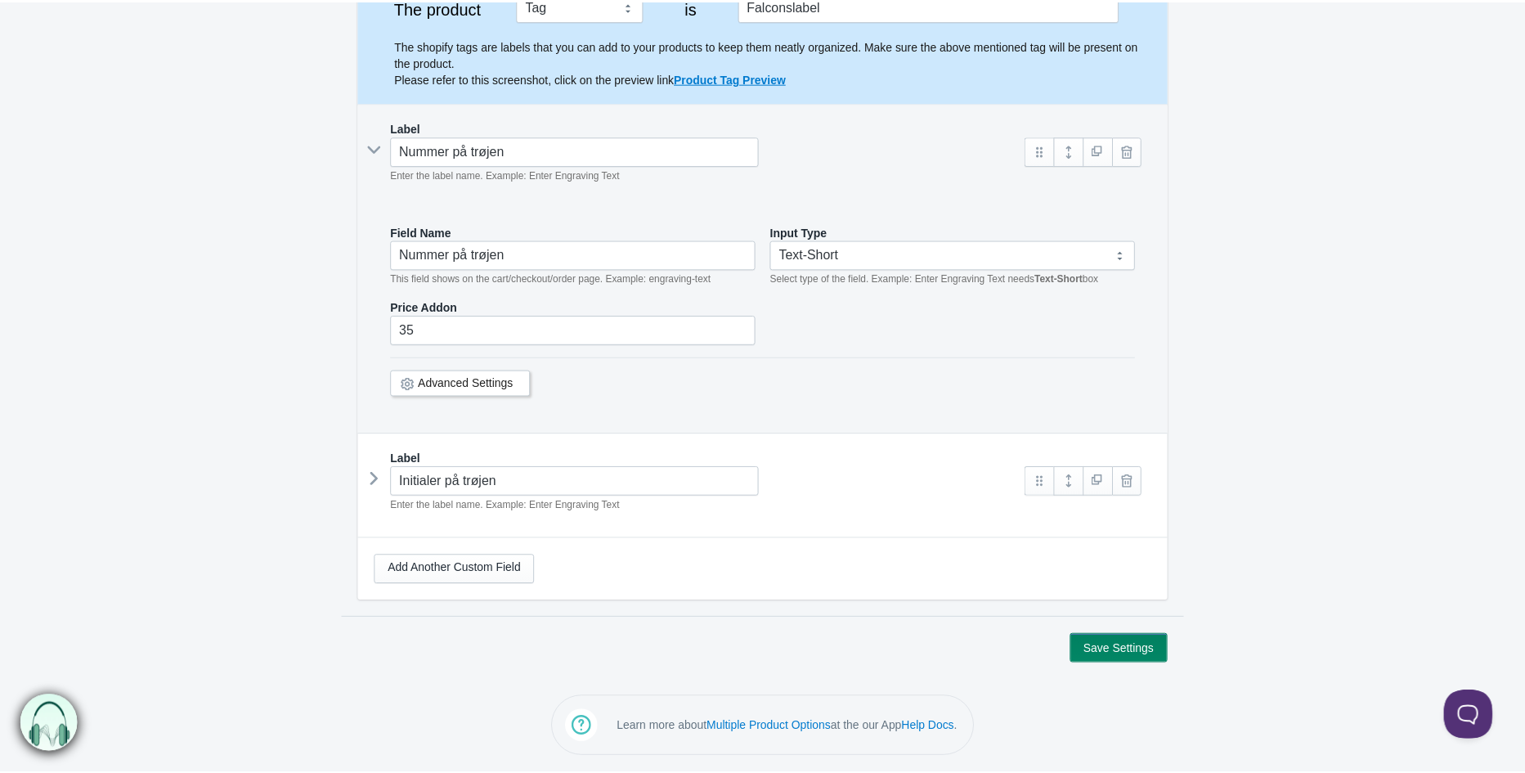
scroll to position [141, 0]
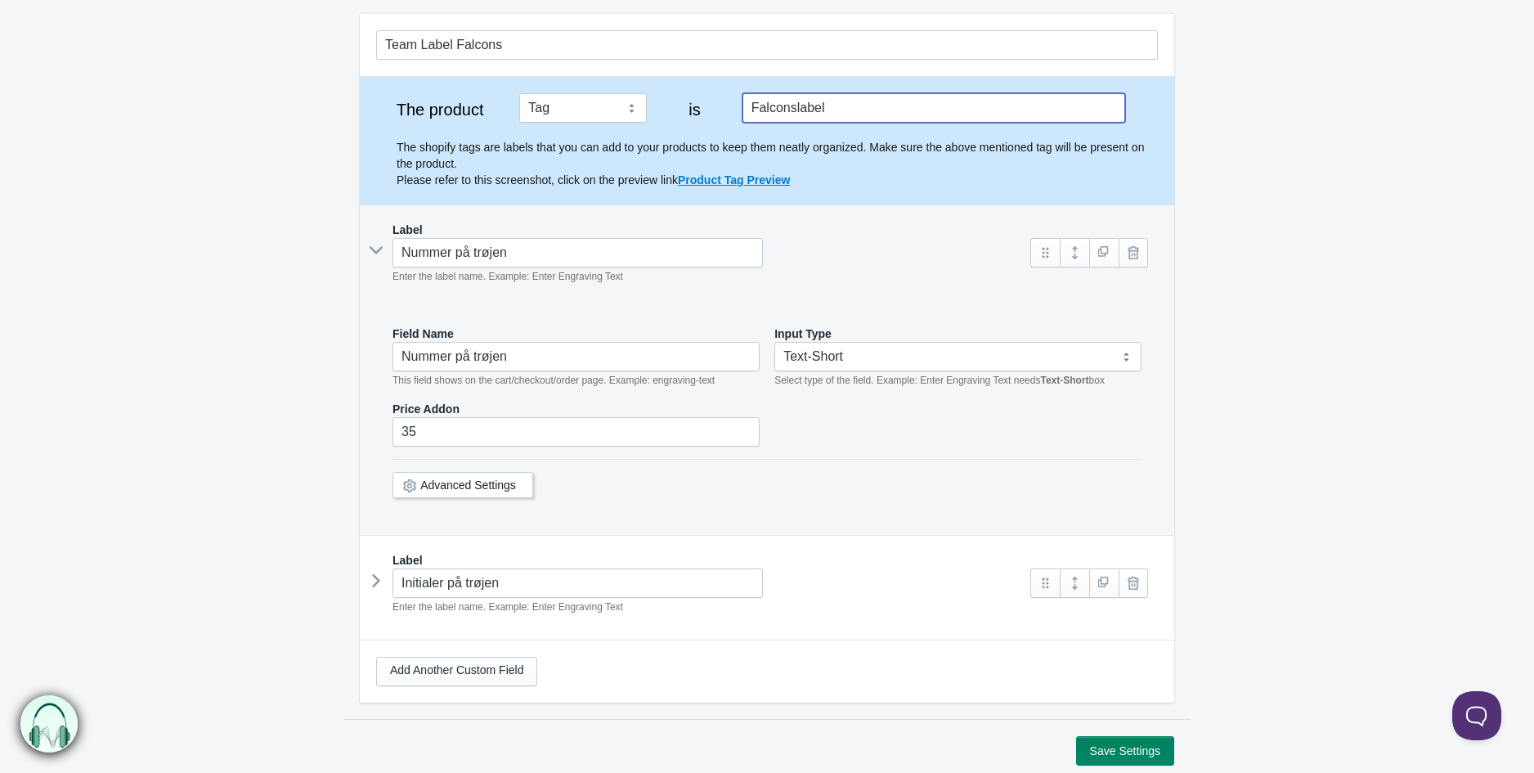
click at [836, 105] on input "Falconslabel" at bounding box center [933, 107] width 383 height 29
drag, startPoint x: 838, startPoint y: 108, endPoint x: 722, endPoint y: 86, distance: 118.2
click at [722, 86] on div "The product Tag Vendor Type URL Handle All Products is Falconslabel The shopify…" at bounding box center [767, 141] width 814 height 128
